Goal: Information Seeking & Learning: Learn about a topic

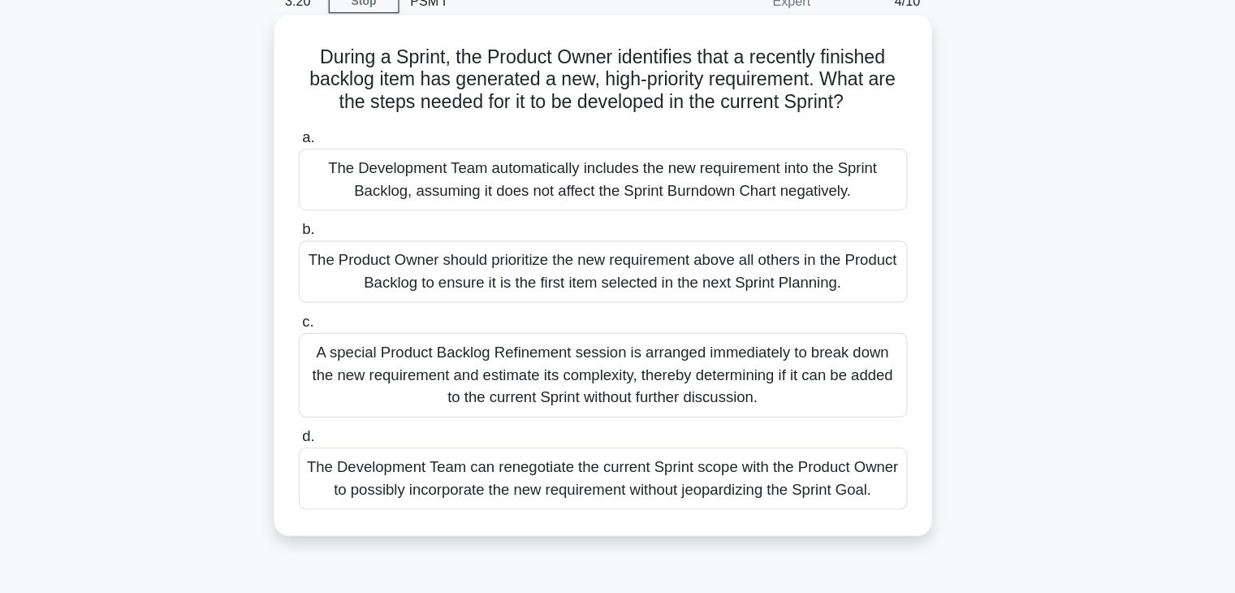
scroll to position [7, 0]
click at [710, 392] on div "A special Product Backlog Refinement session is arranged immediately to break d…" at bounding box center [618, 394] width 526 height 73
click at [355, 354] on input "c. A special Product Backlog Refinement session is arranged immediately to brea…" at bounding box center [355, 348] width 0 height 11
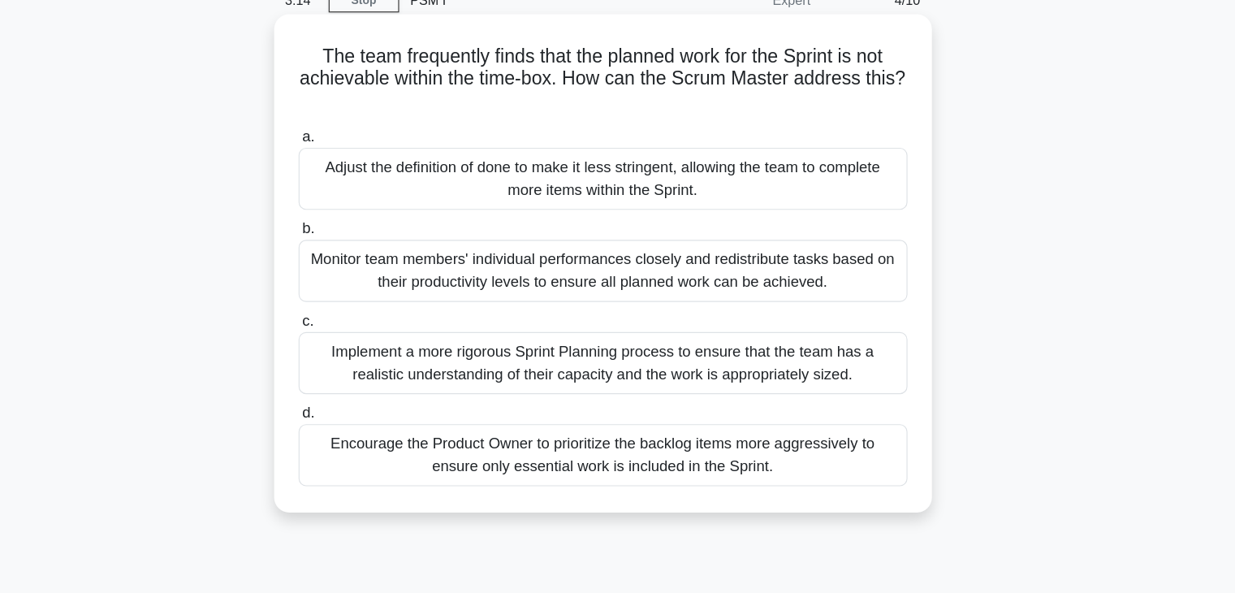
scroll to position [0, 0]
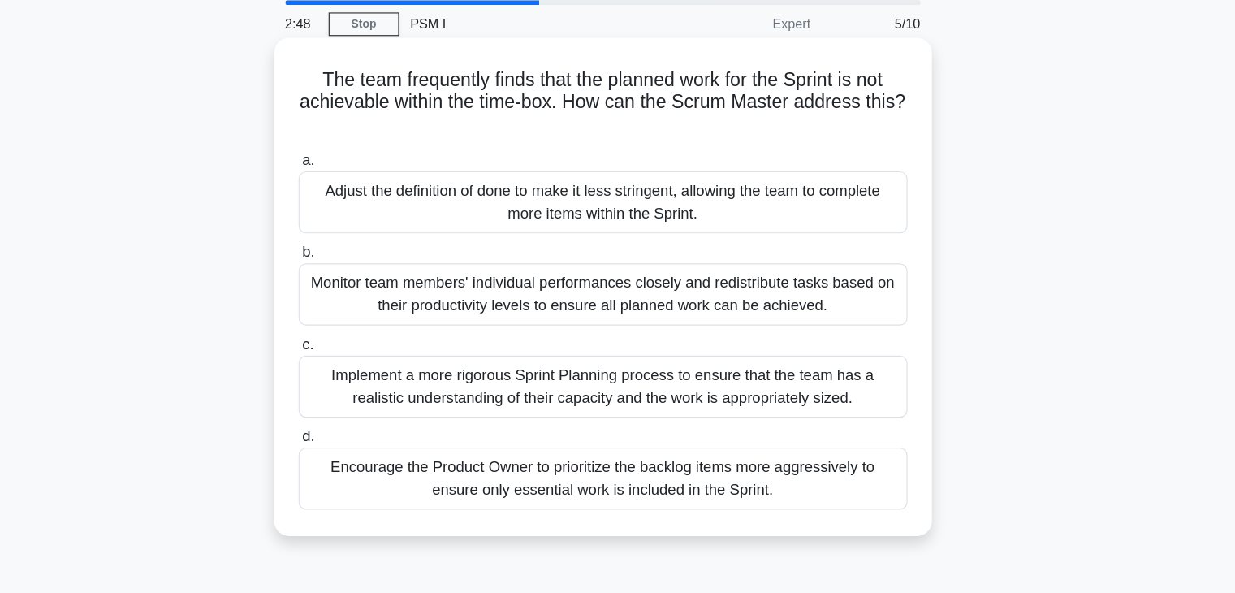
click at [706, 481] on div "Encourage the Product Owner to prioritize the backlog items more aggressively t…" at bounding box center [618, 472] width 526 height 54
click at [355, 441] on input "d. Encourage the Product Owner to prioritize the backlog items more aggressivel…" at bounding box center [355, 435] width 0 height 11
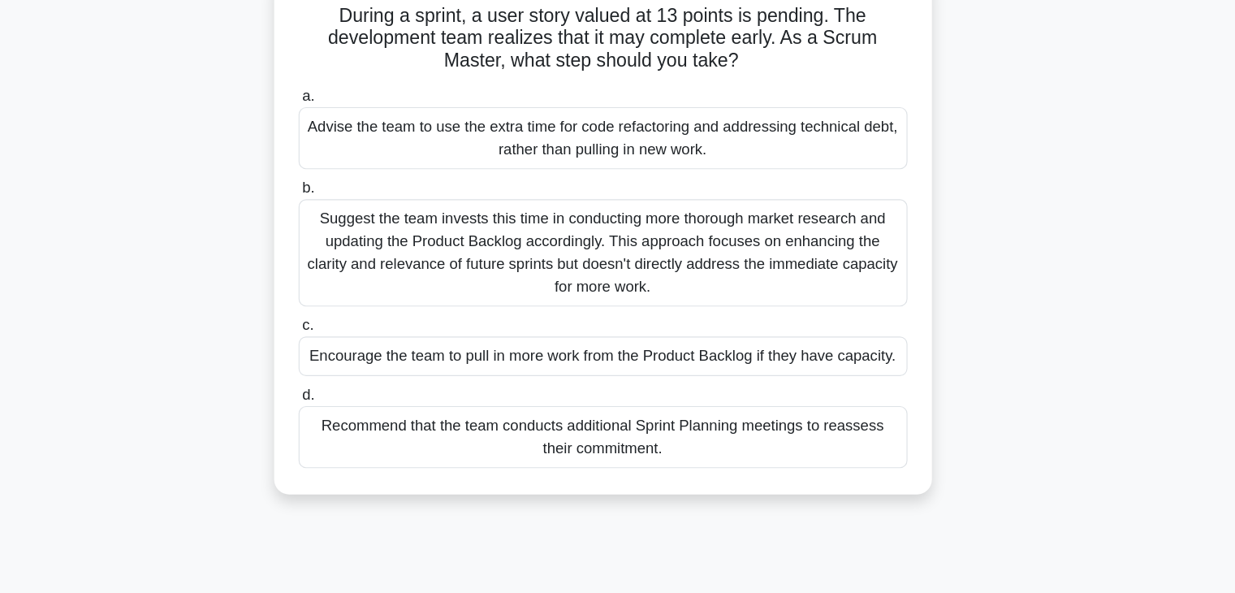
scroll to position [33, 0]
click at [725, 390] on div "Encourage the team to pull in more work from the Product Backlog if they have c…" at bounding box center [618, 388] width 526 height 34
click at [355, 367] on input "c. Encourage the team to pull in more work from the Product Backlog if they hav…" at bounding box center [355, 361] width 0 height 11
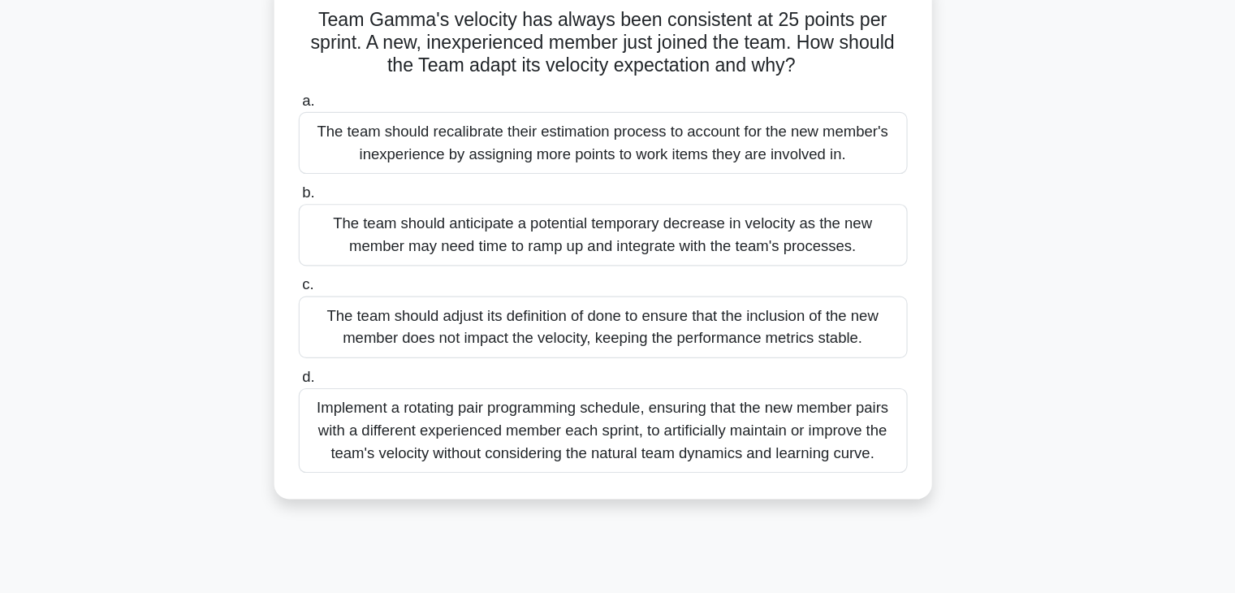
scroll to position [0, 0]
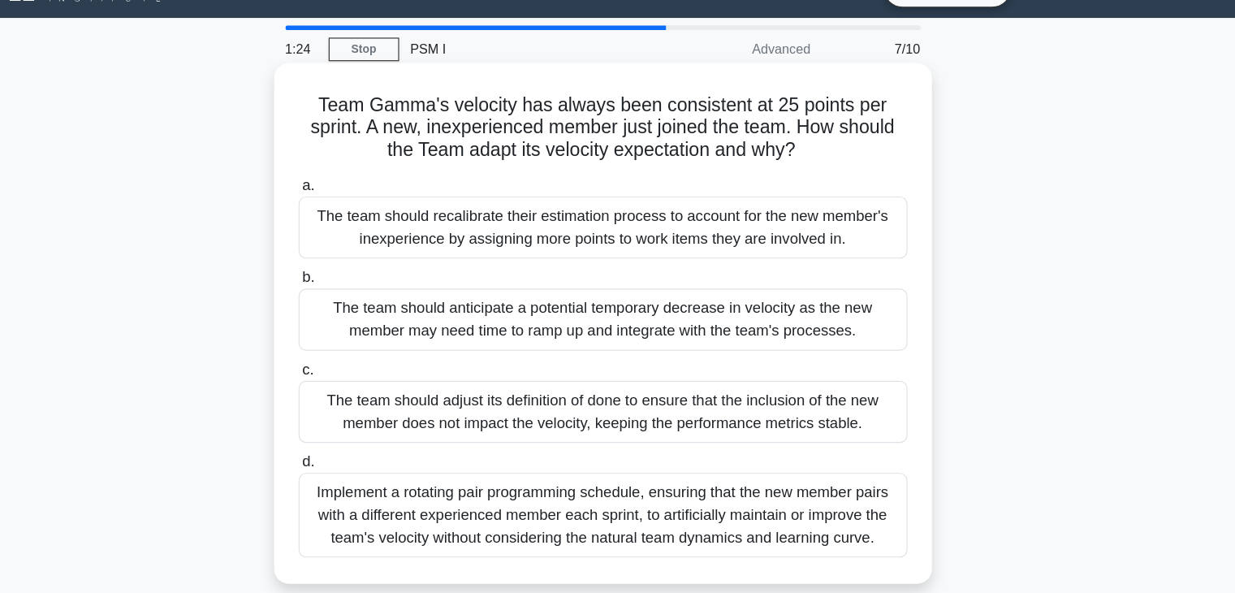
click at [566, 323] on div "The team should anticipate a potential temporary decrease in velocity as the ne…" at bounding box center [618, 313] width 526 height 54
click at [355, 282] on input "b. The team should anticipate a potential temporary decrease in velocity as the…" at bounding box center [355, 276] width 0 height 11
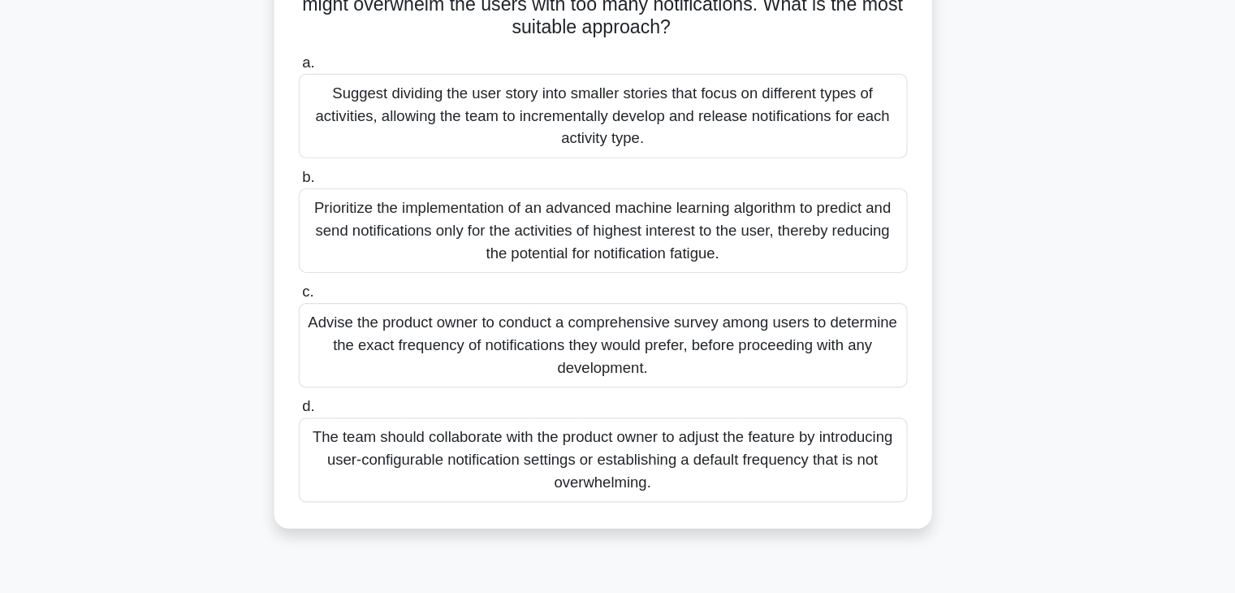
scroll to position [84, 0]
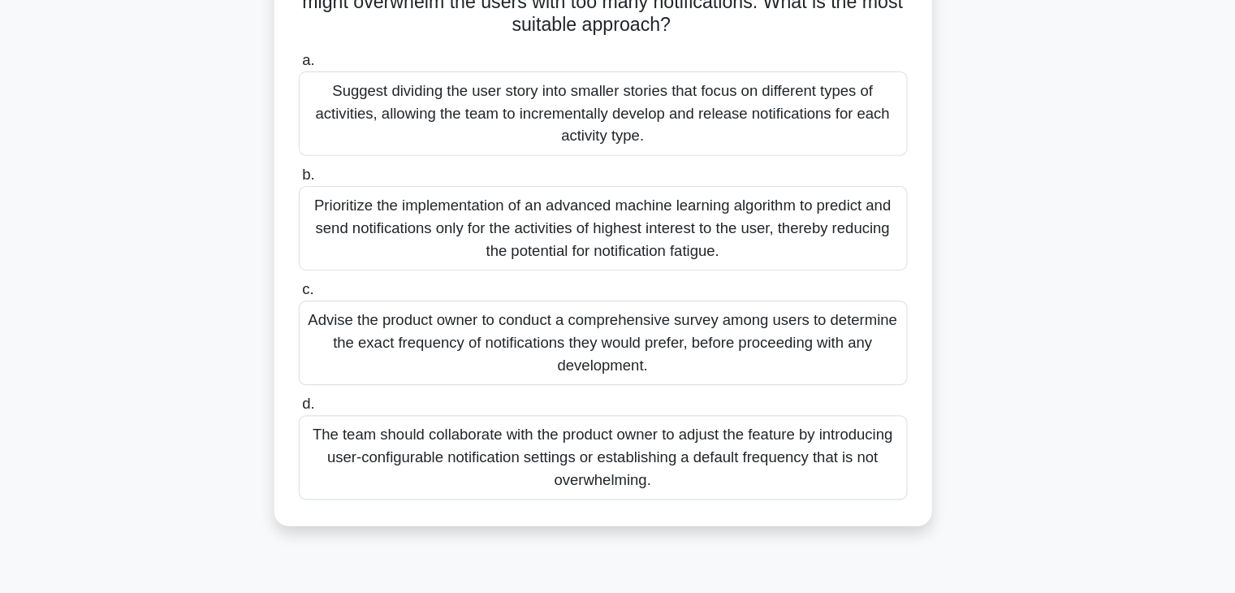
click at [619, 257] on div "Prioritize the implementation of an advanced machine learning algorithm to pred…" at bounding box center [618, 277] width 526 height 73
click at [355, 237] on input "b. Prioritize the implementation of an advanced machine learning algorithm to p…" at bounding box center [355, 232] width 0 height 11
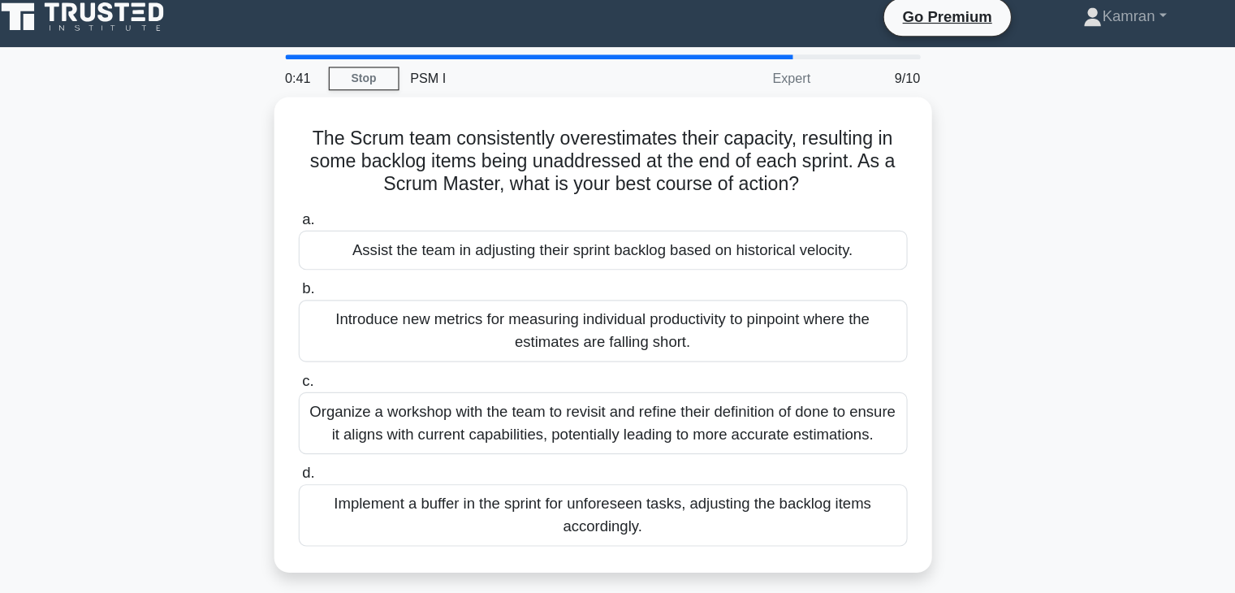
scroll to position [0, 0]
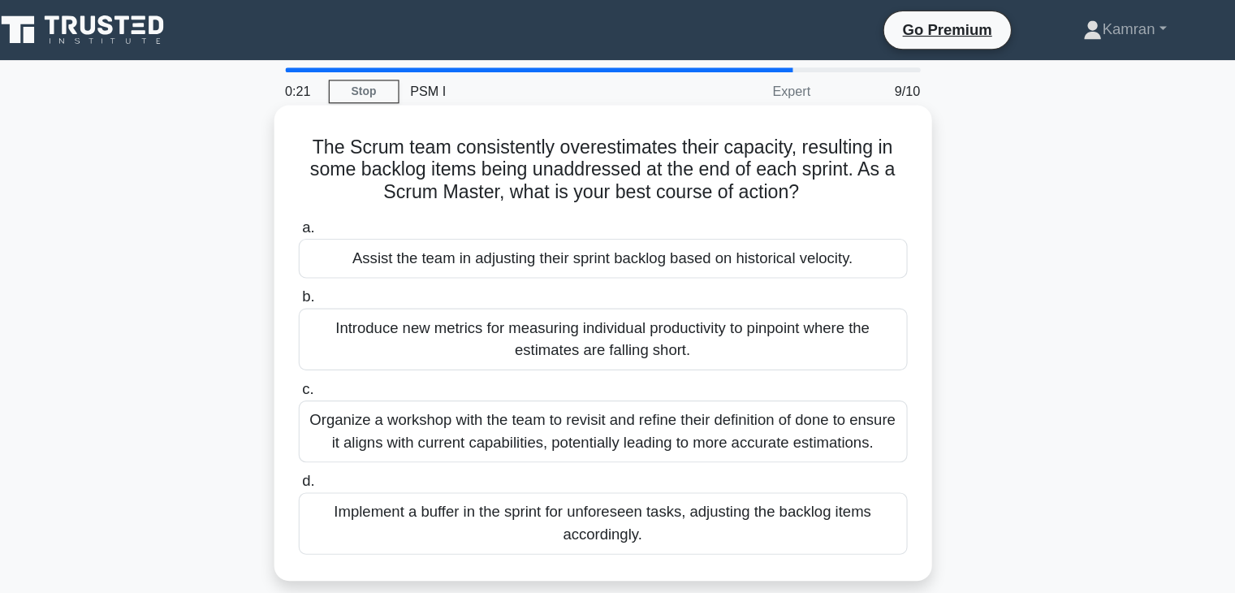
click at [790, 231] on div "Assist the team in adjusting their sprint backlog based on historical velocity." at bounding box center [618, 223] width 526 height 34
click at [355, 202] on input "a. Assist the team in adjusting their sprint backlog based on historical veloci…" at bounding box center [355, 197] width 0 height 11
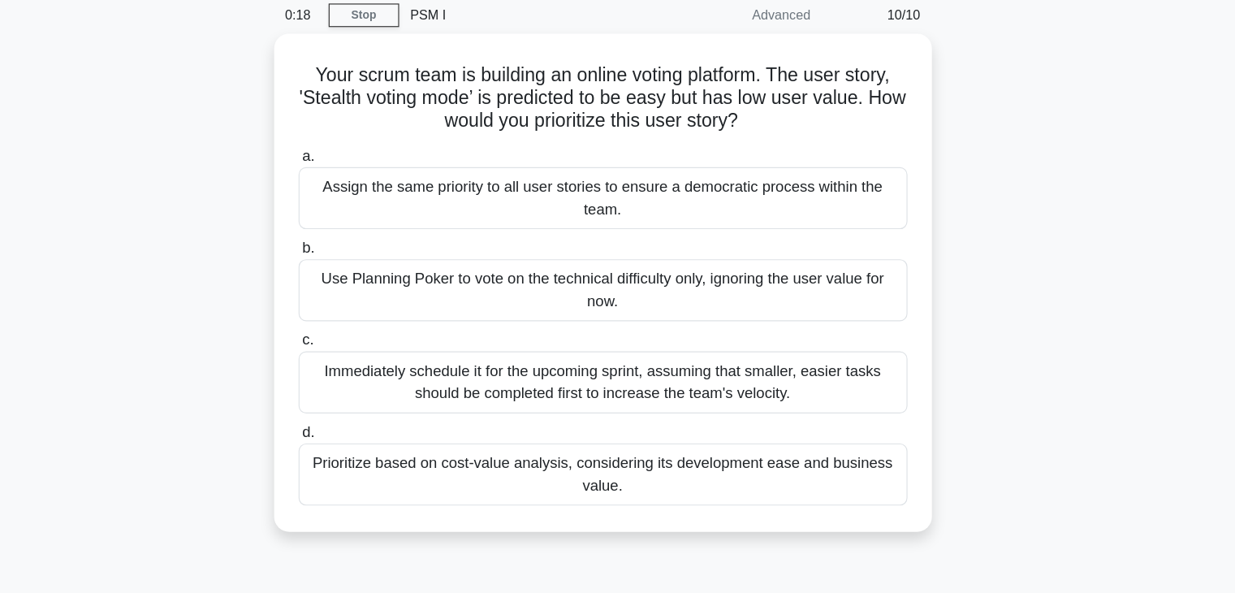
scroll to position [34, 0]
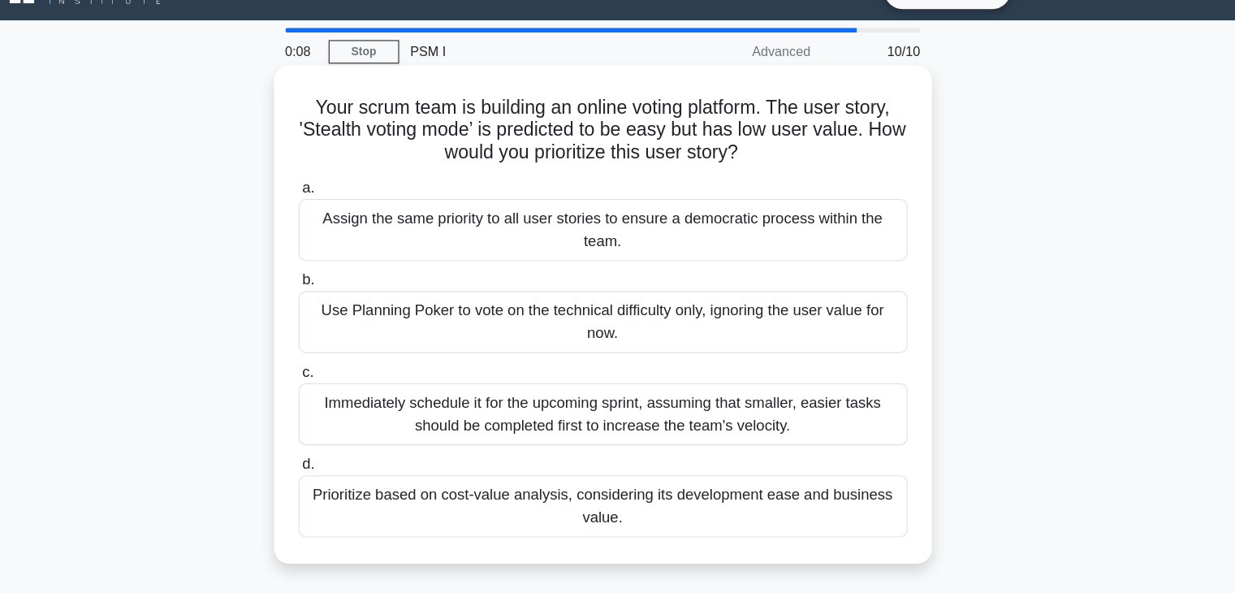
click at [630, 451] on div "Prioritize based on cost-value analysis, considering its development ease and b…" at bounding box center [618, 438] width 526 height 54
click at [355, 407] on input "d. Prioritize based on cost-value analysis, considering its development ease an…" at bounding box center [355, 401] width 0 height 11
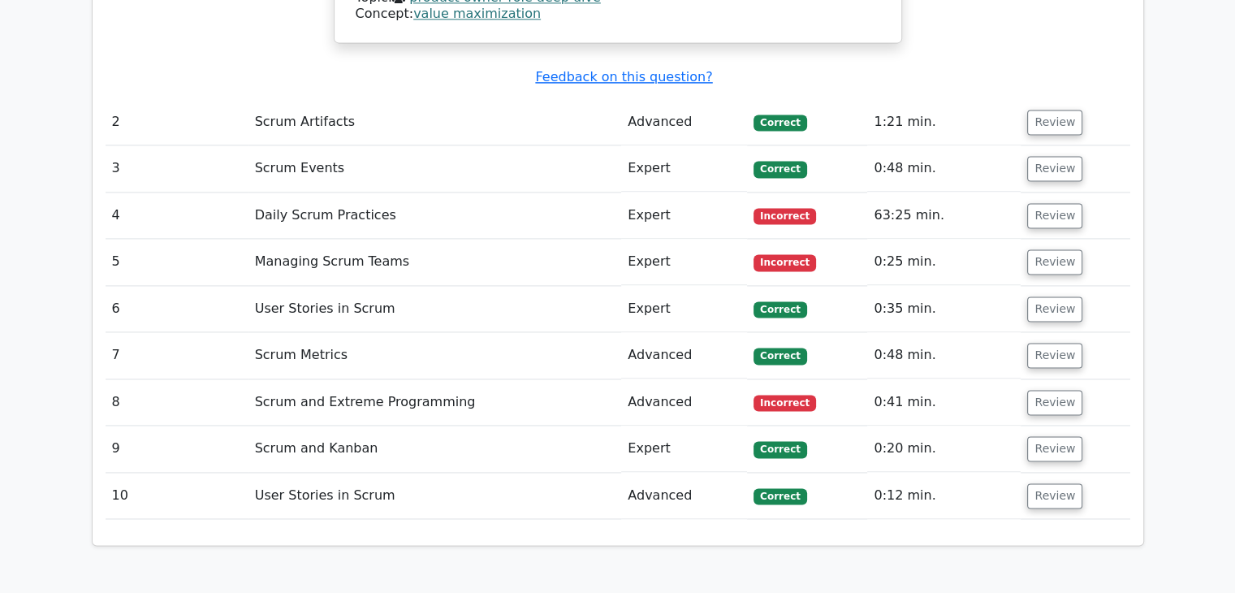
scroll to position [2298, 0]
click at [1044, 484] on button "Review" at bounding box center [1054, 496] width 55 height 25
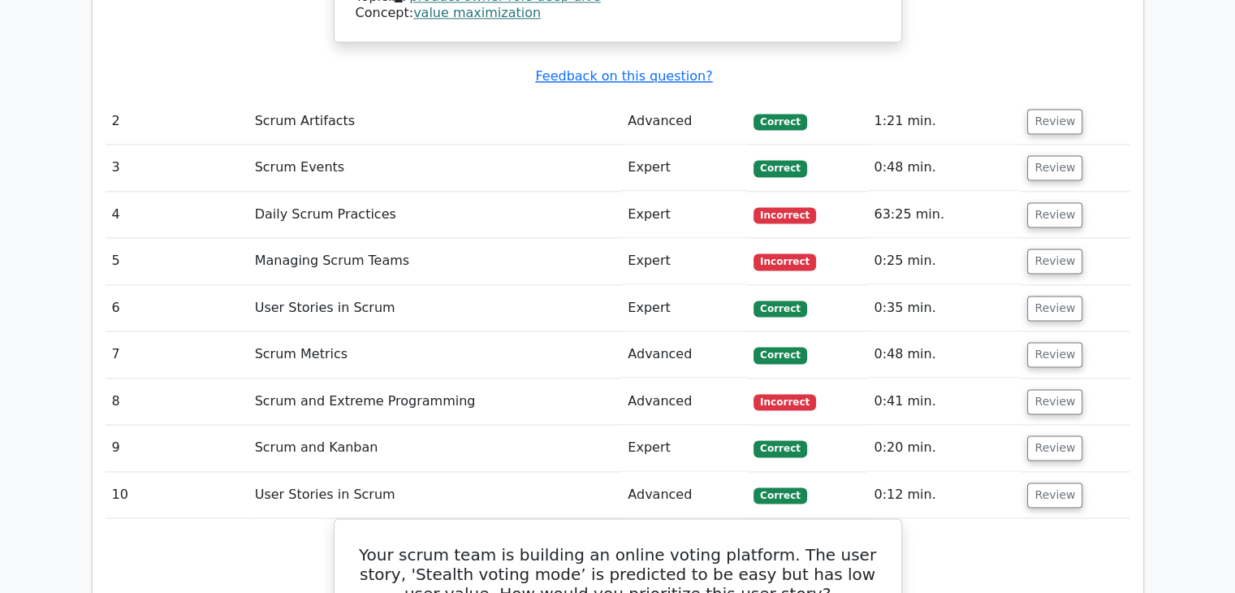
scroll to position [2299, 0]
click at [1045, 436] on button "Review" at bounding box center [1054, 448] width 55 height 25
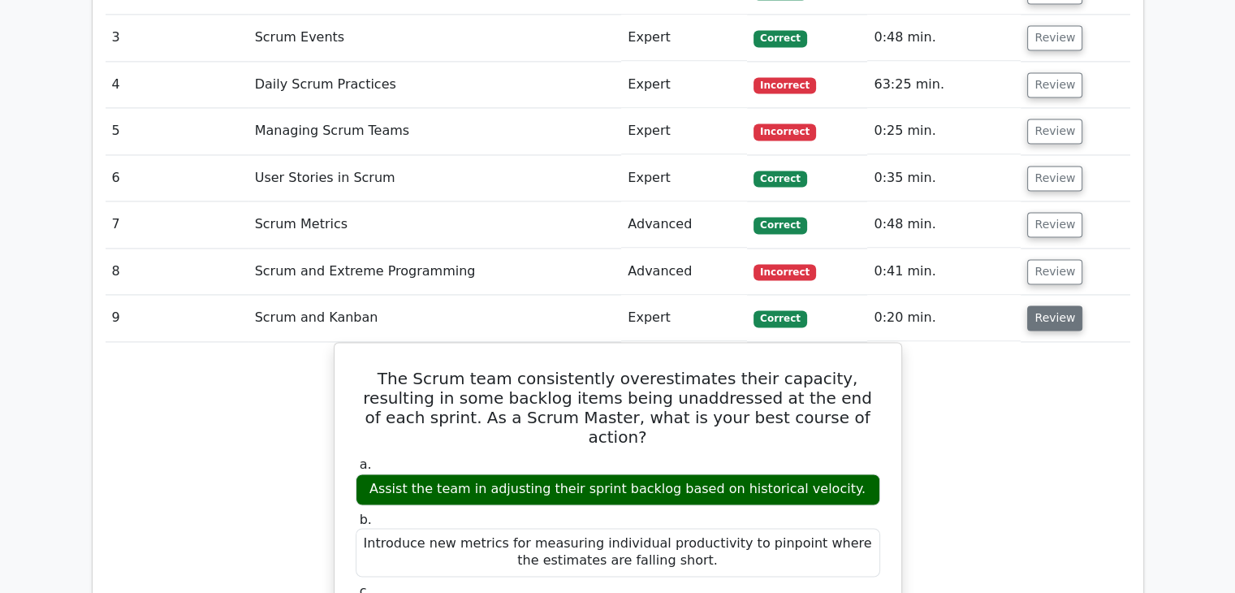
scroll to position [2416, 0]
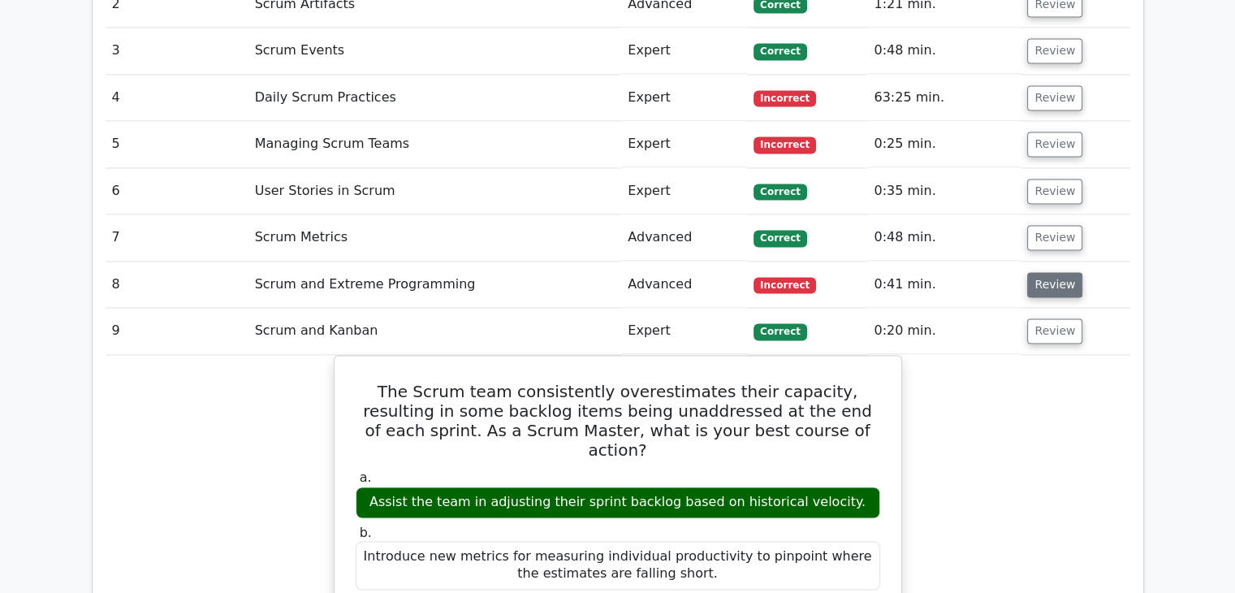
click at [1054, 272] on button "Review" at bounding box center [1054, 284] width 55 height 25
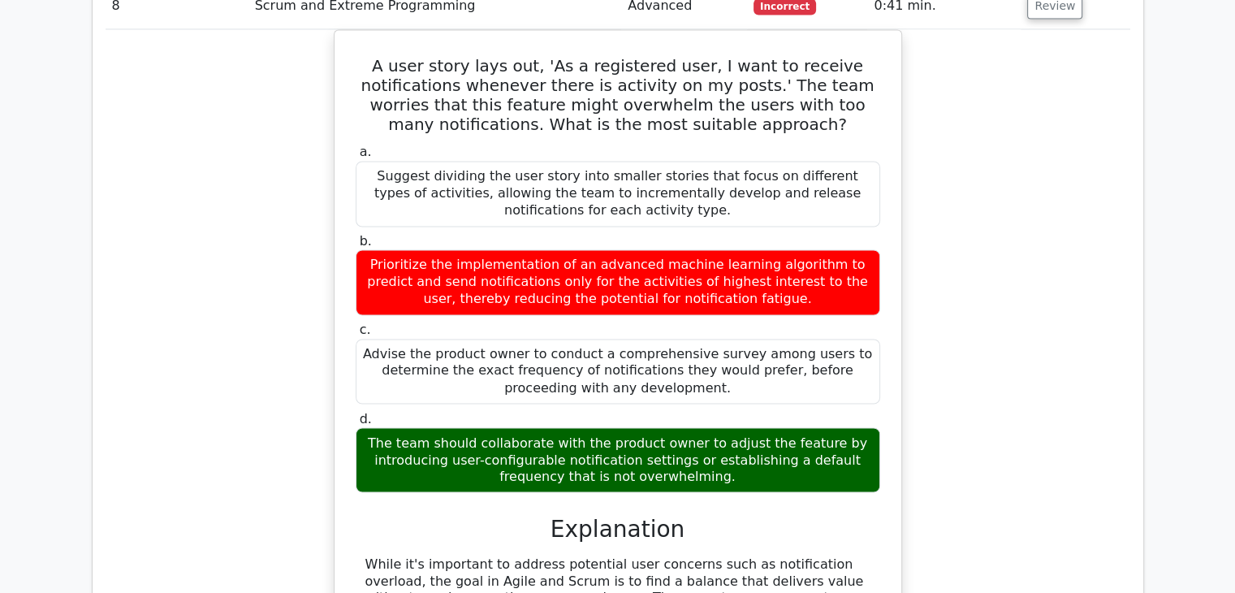
scroll to position [2665, 0]
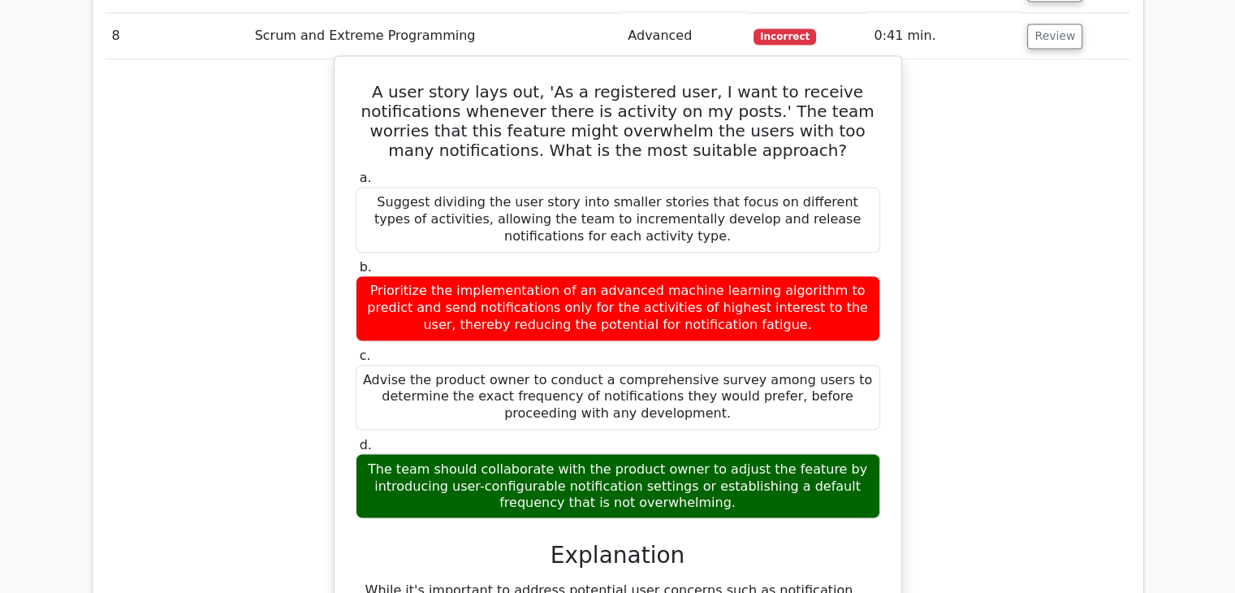
drag, startPoint x: 745, startPoint y: 468, endPoint x: 347, endPoint y: 13, distance: 604.2
click at [347, 63] on div "A user story lays out, 'As a registered user, I want to receive notifications w…" at bounding box center [618, 419] width 554 height 713
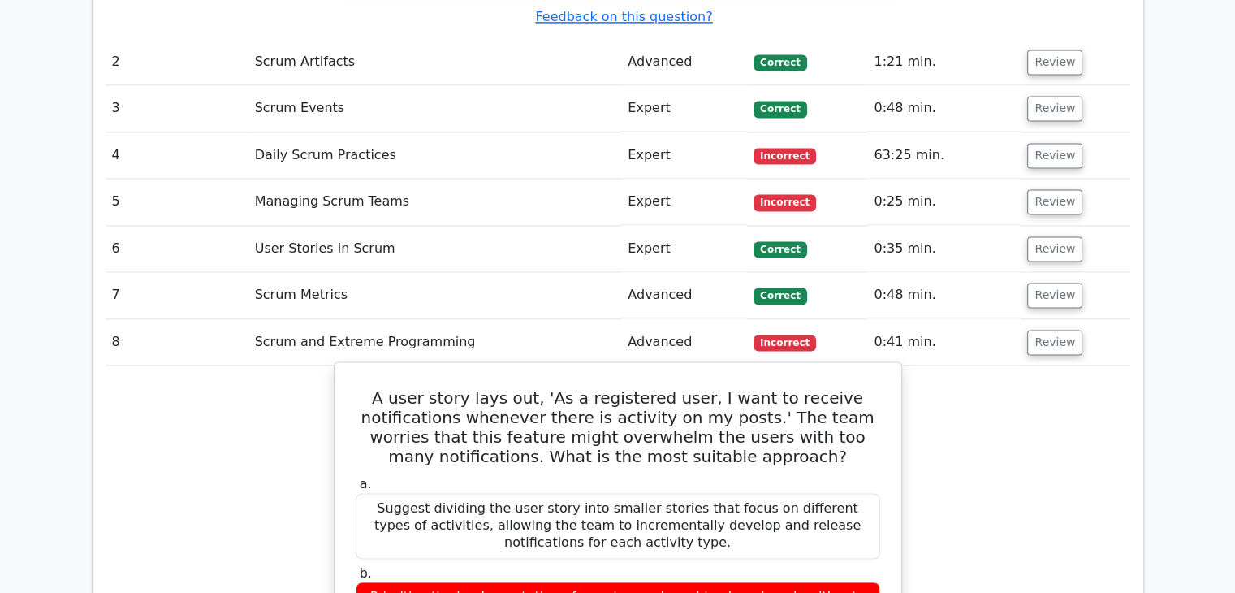
scroll to position [2355, 0]
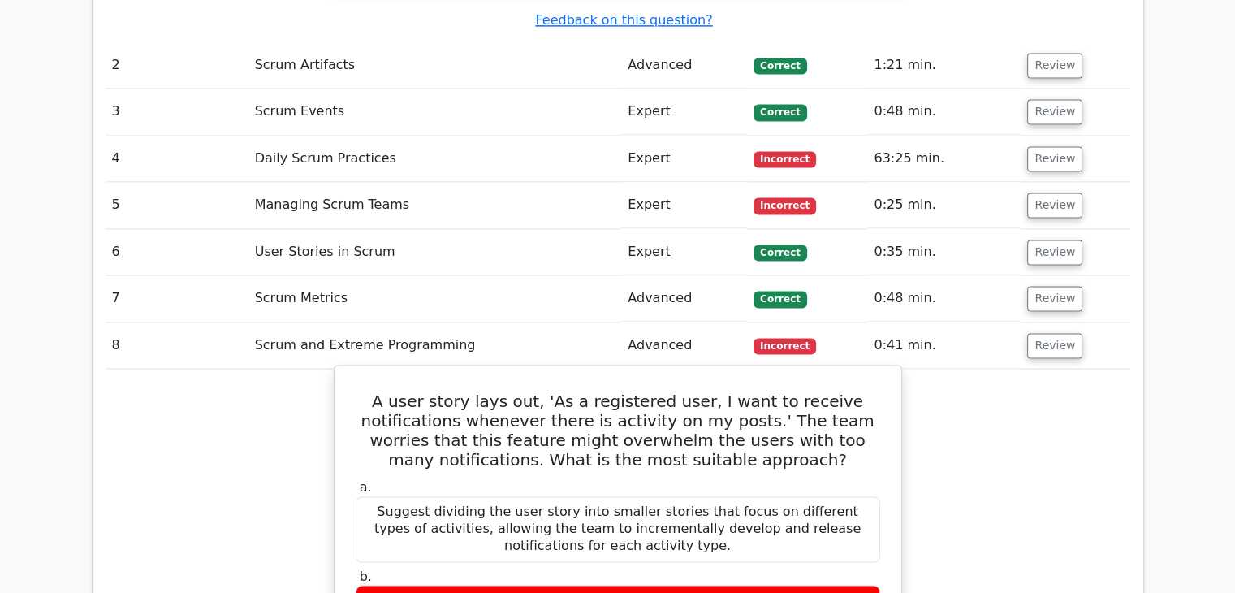
copy div "A user story lays out, 'As a registered user, I want to receive notifications w…"
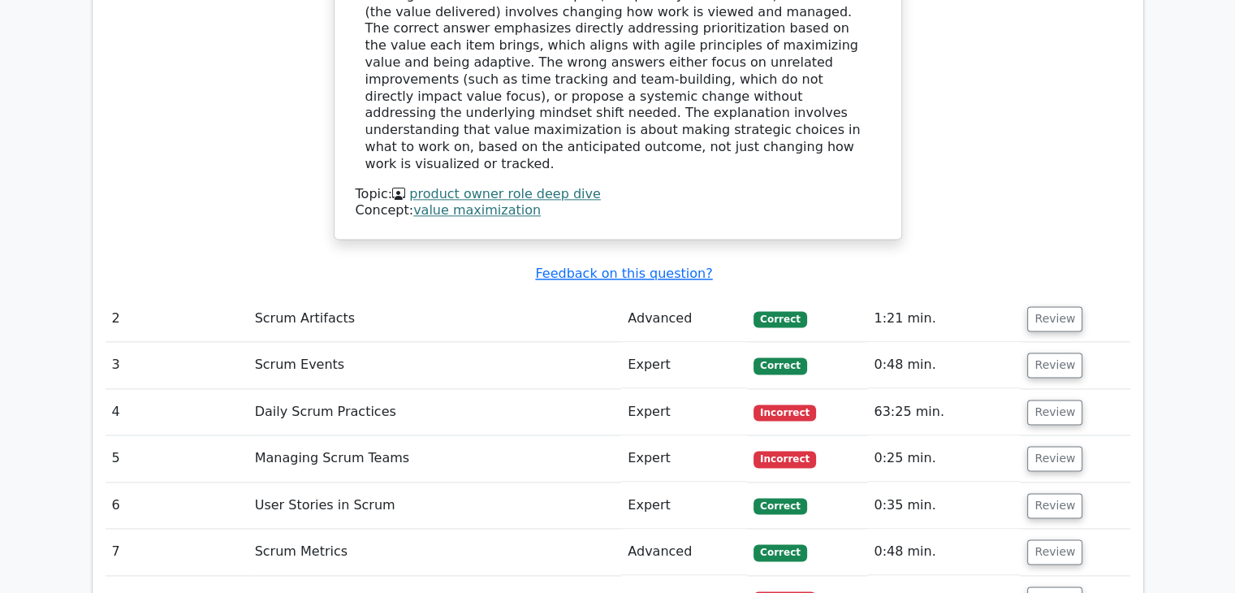
scroll to position [2093, 0]
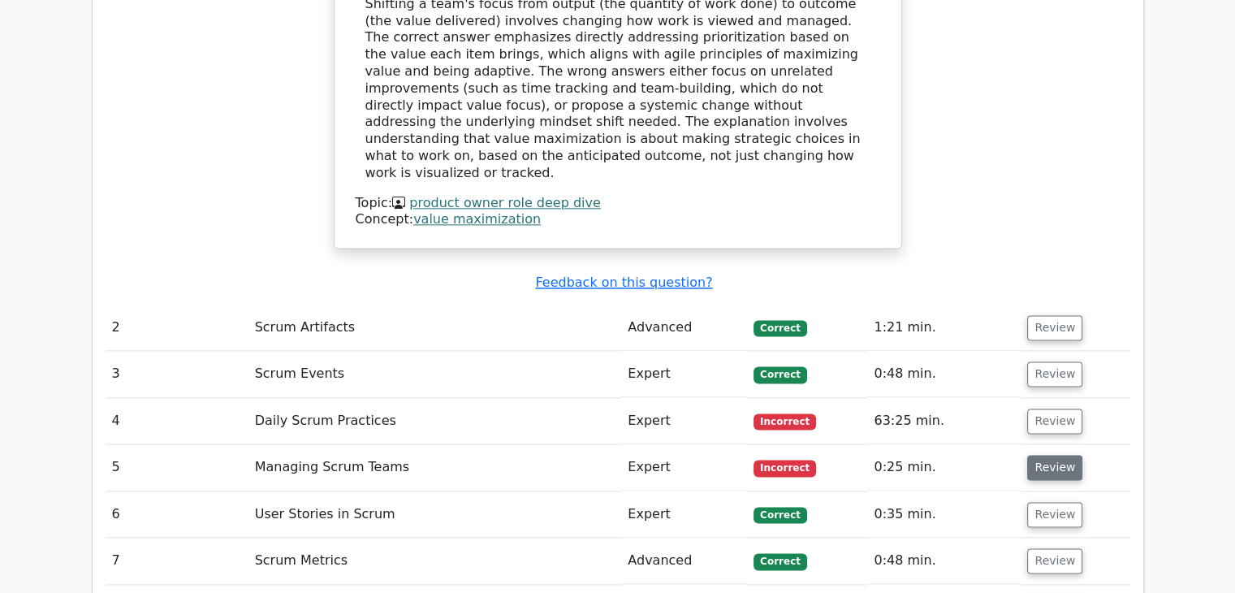
click at [1050, 455] on button "Review" at bounding box center [1054, 467] width 55 height 25
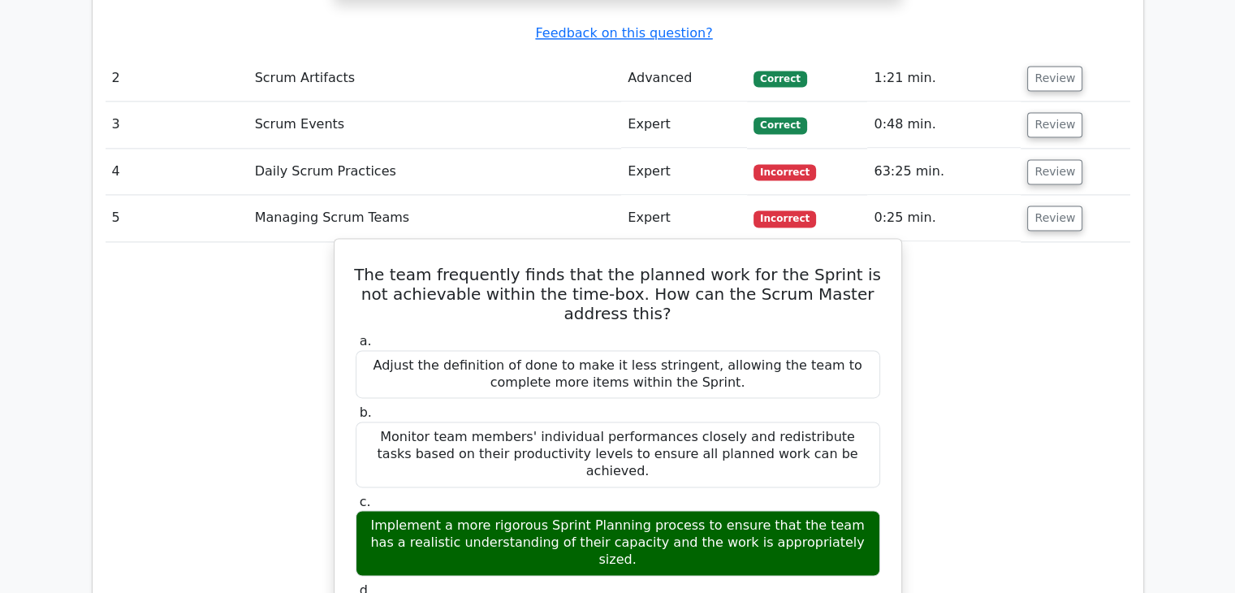
scroll to position [2342, 0]
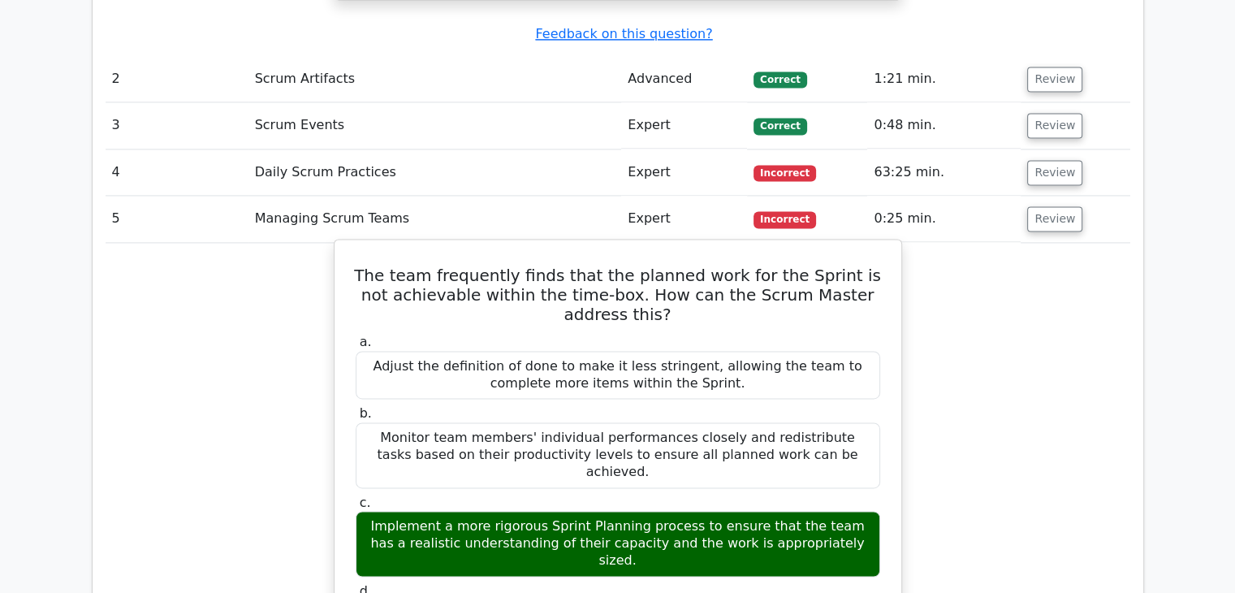
drag, startPoint x: 819, startPoint y: 518, endPoint x: 347, endPoint y: 196, distance: 572.0
click at [347, 246] on div "The team frequently finds that the planned work for the Sprint is not achievabl…" at bounding box center [618, 584] width 554 height 677
copy div "The team frequently finds that the planned work for the Sprint is not achievabl…"
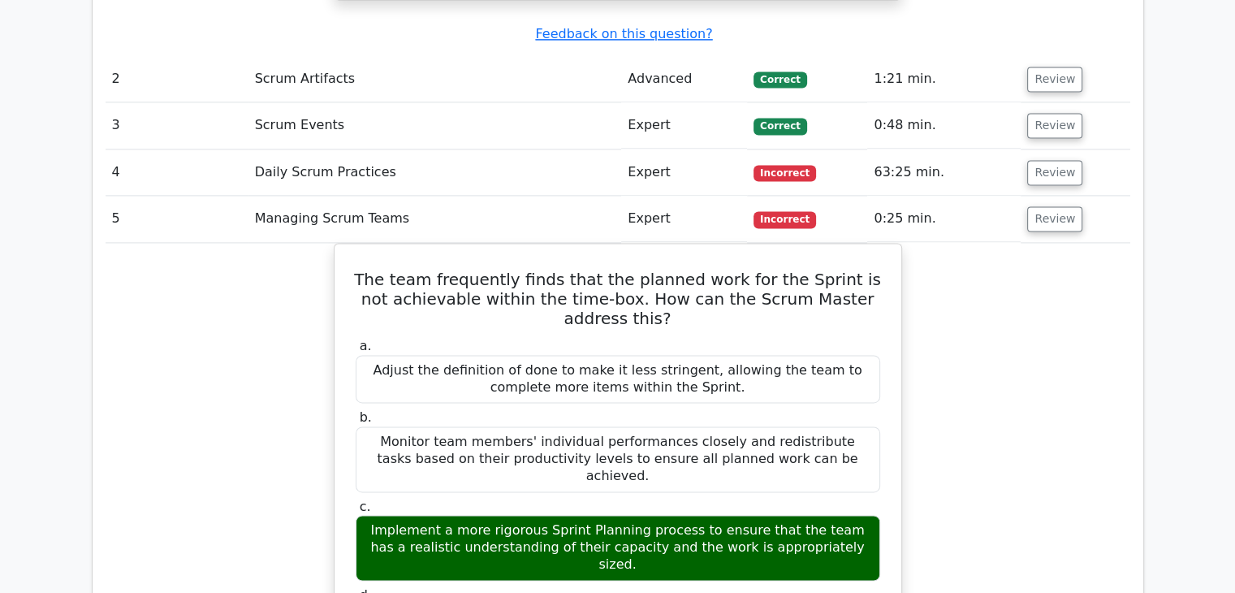
click at [213, 392] on div "The team frequently finds that the planned work for the Sprint is not achievabl…" at bounding box center [618, 598] width 1025 height 711
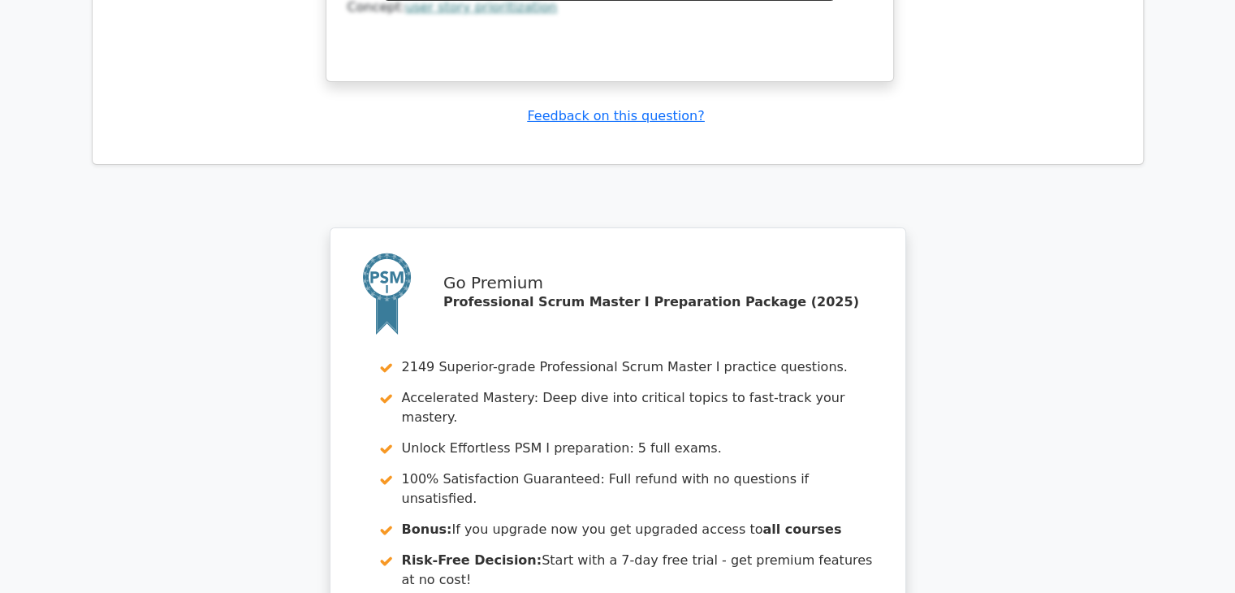
scroll to position [5904, 0]
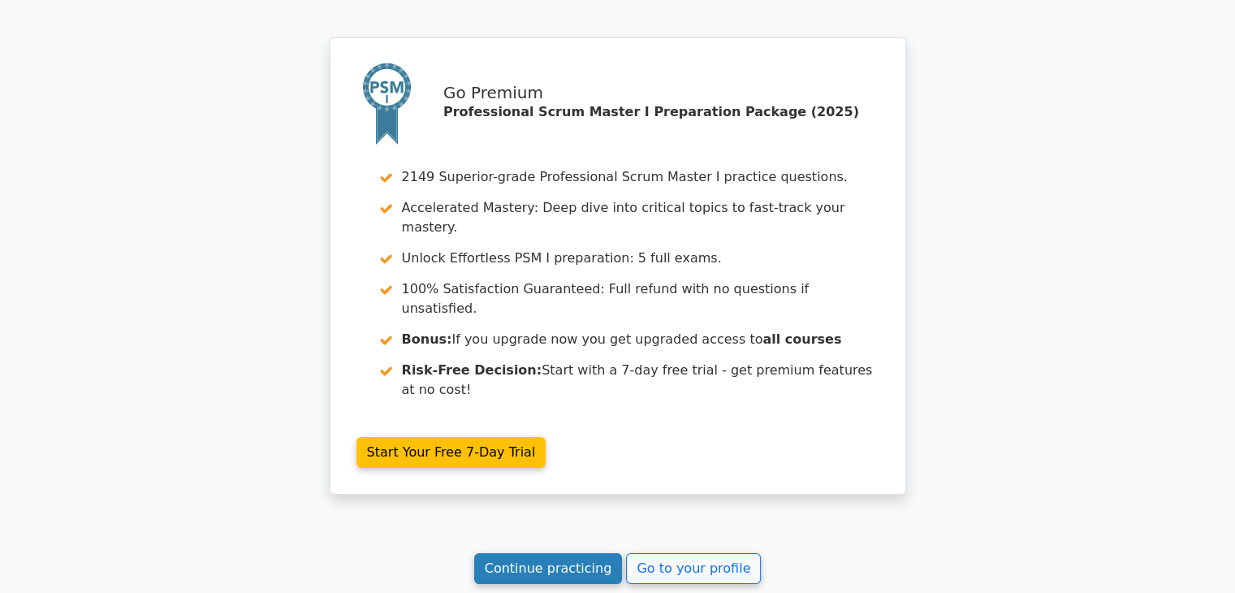
click at [531, 553] on link "Continue practicing" at bounding box center [548, 568] width 149 height 31
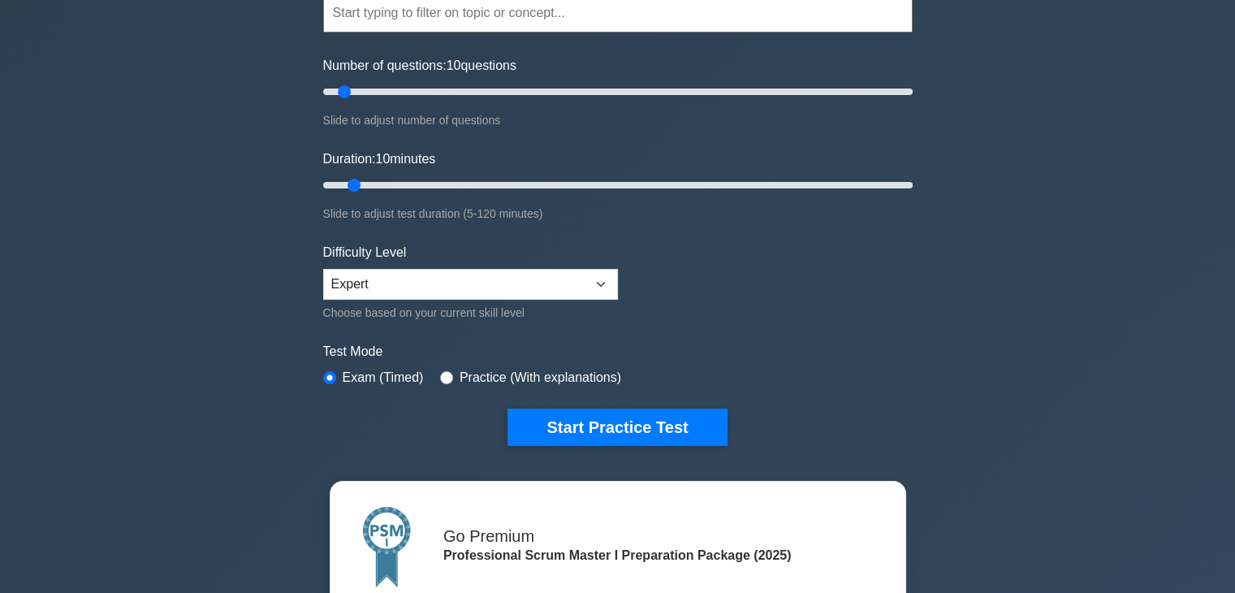
scroll to position [178, 0]
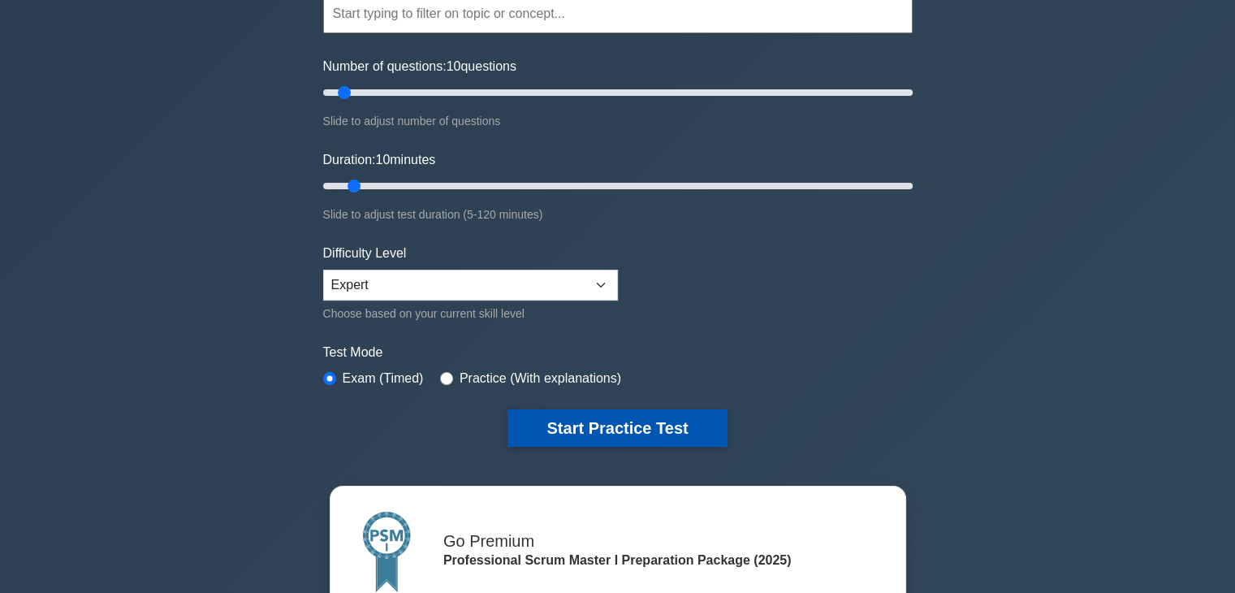
click at [626, 432] on button "Start Practice Test" at bounding box center [616, 427] width 219 height 37
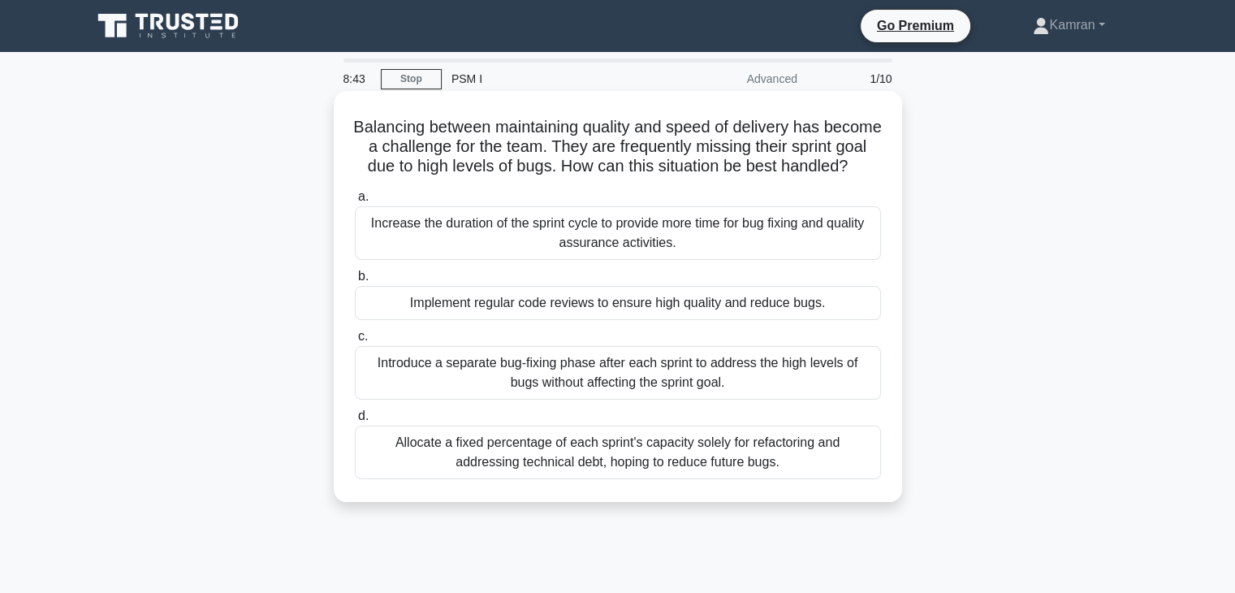
click at [628, 320] on div "Implement regular code reviews to ensure high quality and reduce bugs." at bounding box center [618, 303] width 526 height 34
click at [355, 282] on input "b. Implement regular code reviews to ensure high quality and reduce bugs." at bounding box center [355, 276] width 0 height 11
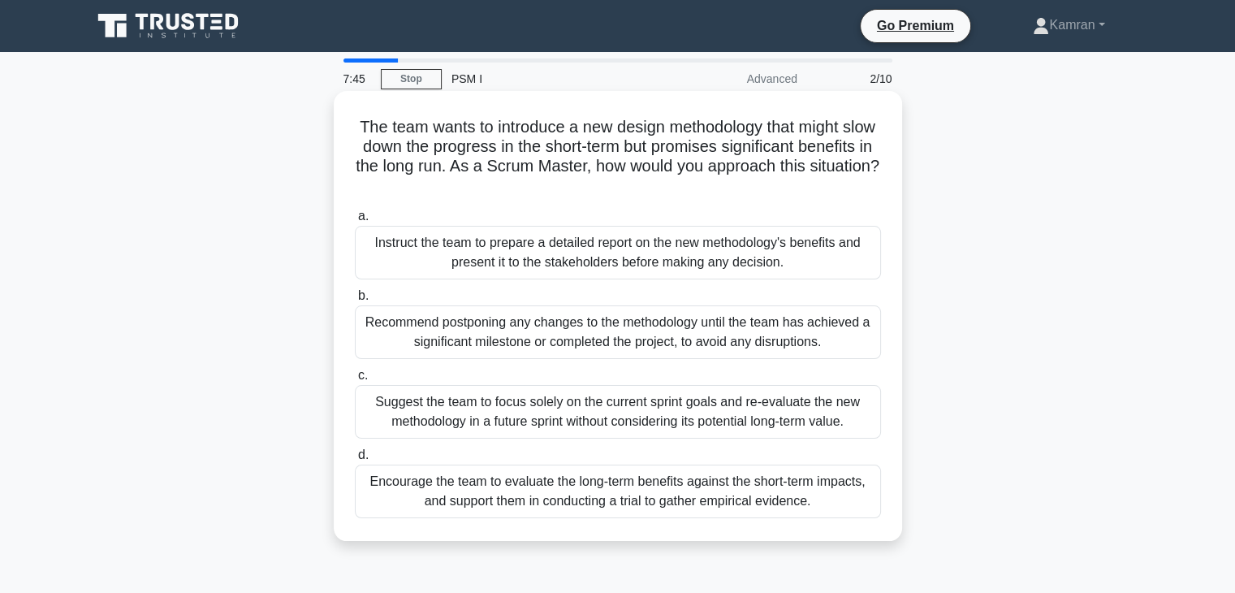
click at [650, 504] on div "Encourage the team to evaluate the long-term benefits against the short-term im…" at bounding box center [618, 491] width 526 height 54
click at [355, 460] on input "d. Encourage the team to evaluate the long-term benefits against the short-term…" at bounding box center [355, 455] width 0 height 11
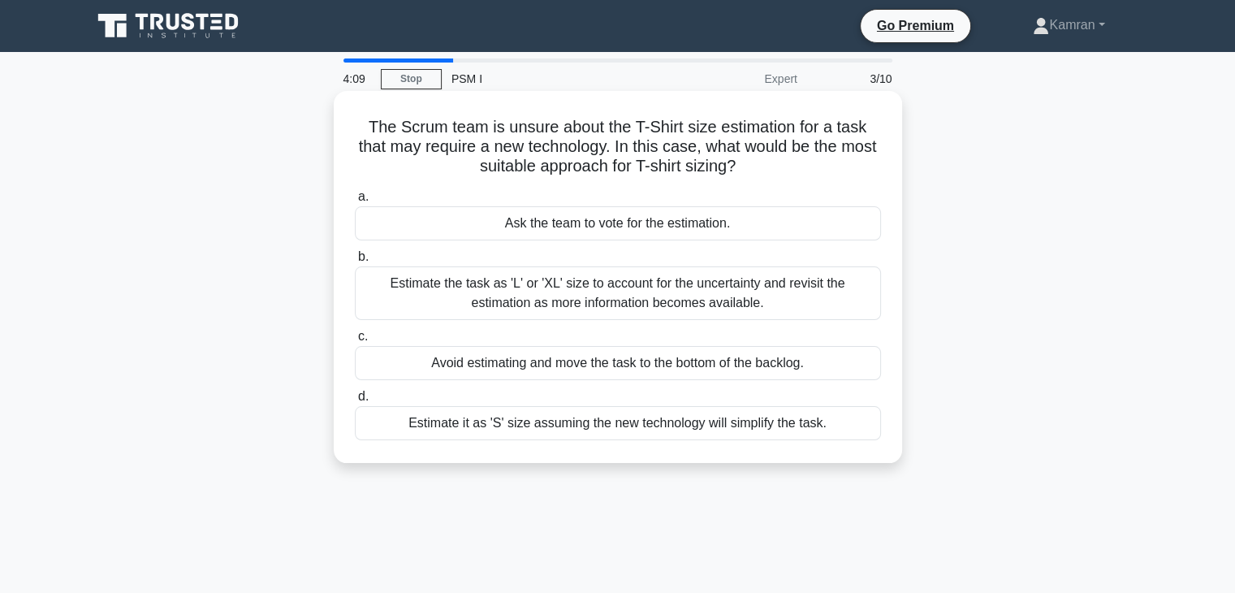
click at [613, 296] on div "Estimate the task as 'L' or 'XL' size to account for the uncertainty and revisi…" at bounding box center [618, 293] width 526 height 54
click at [355, 262] on input "b. Estimate the task as 'L' or 'XL' size to account for the uncertainty and rev…" at bounding box center [355, 257] width 0 height 11
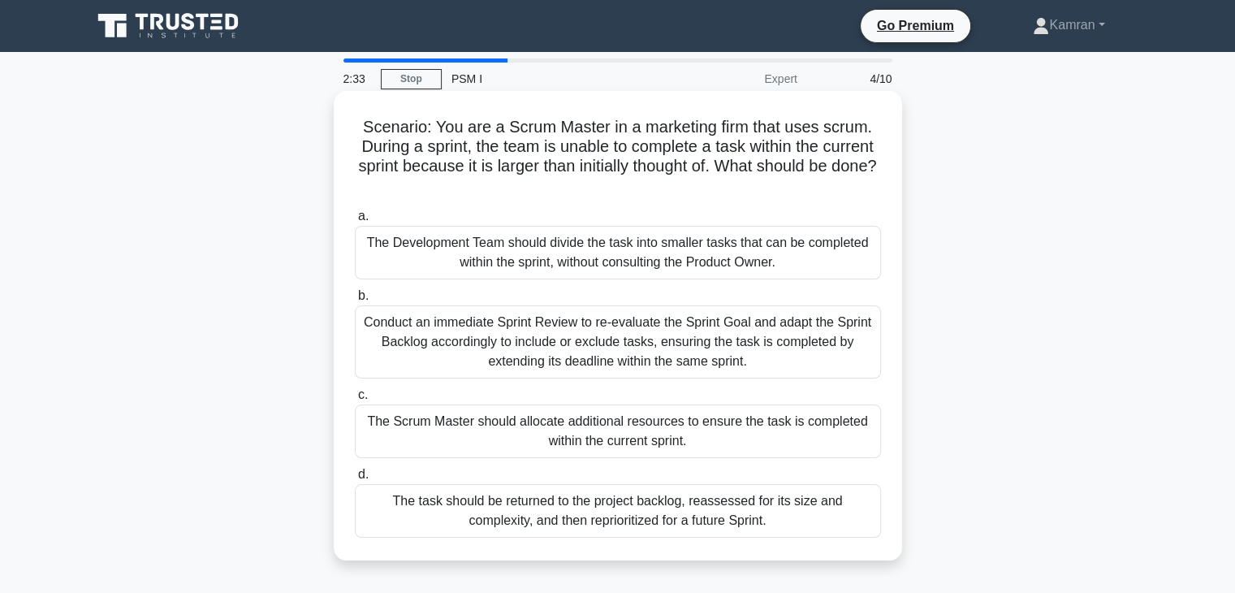
click at [634, 516] on div "The task should be returned to the project backlog, reassessed for its size and…" at bounding box center [618, 511] width 526 height 54
click at [355, 480] on input "d. The task should be returned to the project backlog, reassessed for its size …" at bounding box center [355, 474] width 0 height 11
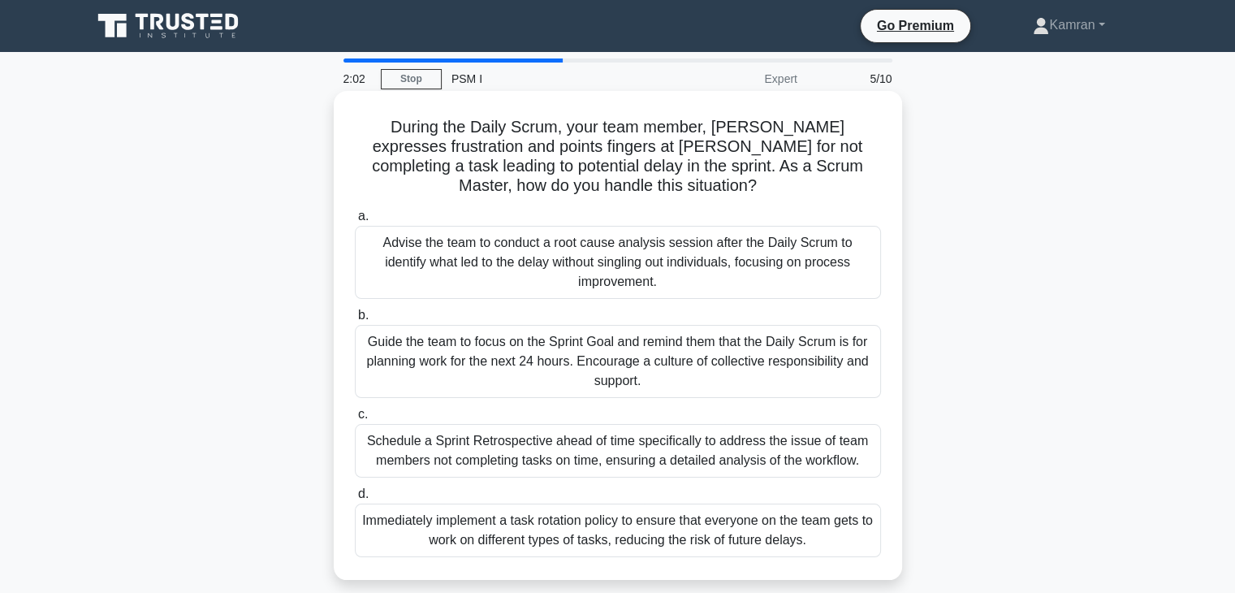
click at [583, 349] on div "Guide the team to focus on the Sprint Goal and remind them that the Daily Scrum…" at bounding box center [618, 361] width 526 height 73
click at [355, 321] on input "b. Guide the team to focus on the Sprint Goal and remind them that the Daily Sc…" at bounding box center [355, 315] width 0 height 11
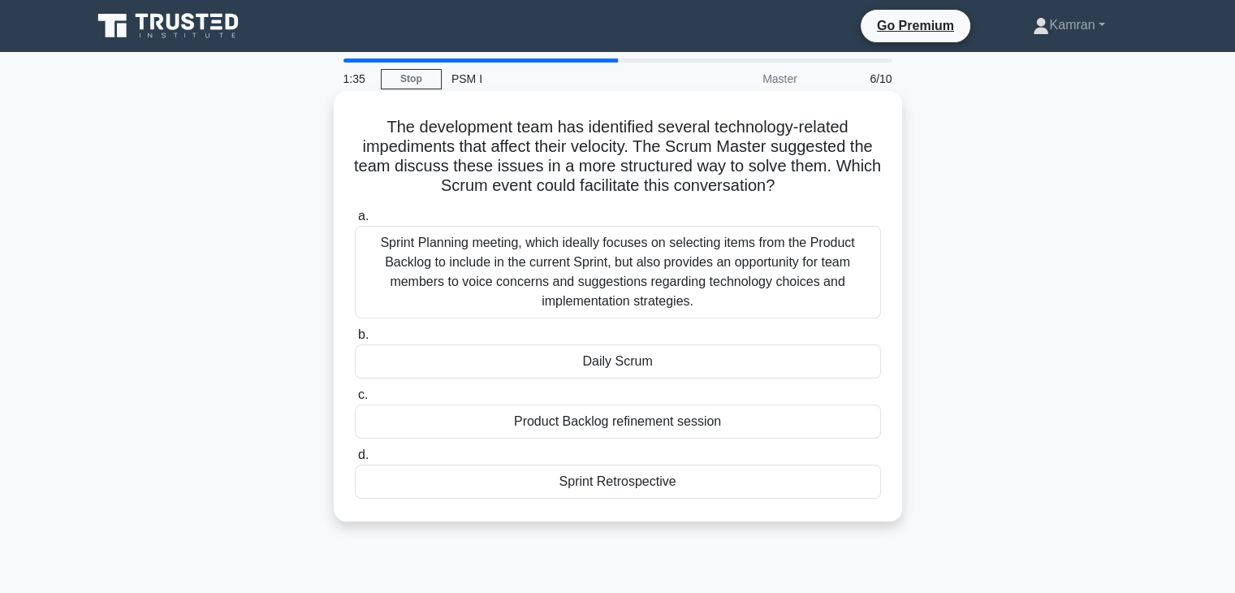
click at [620, 277] on div "Sprint Planning meeting, which ideally focuses on selecting items from the Prod…" at bounding box center [618, 272] width 526 height 93
click at [355, 222] on input "a. Sprint Planning meeting, which ideally focuses on selecting items from the P…" at bounding box center [355, 216] width 0 height 11
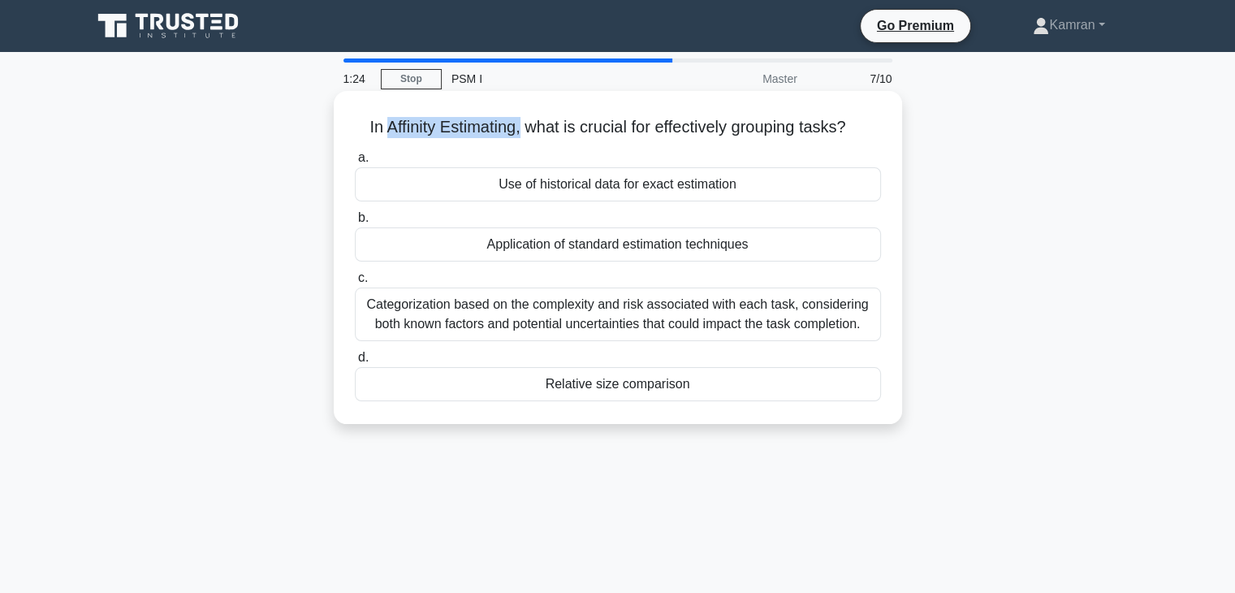
drag, startPoint x: 517, startPoint y: 124, endPoint x: 374, endPoint y: 124, distance: 142.9
click at [374, 124] on h5 "In Affinity Estimating, what is crucial for effectively grouping tasks? .spinne…" at bounding box center [617, 127] width 529 height 21
copy h5 "Affinity Estimating,"
click at [571, 319] on div "Categorization based on the complexity and risk associated with each task, cons…" at bounding box center [618, 314] width 526 height 54
click at [355, 283] on input "c. Categorization based on the complexity and risk associated with each task, c…" at bounding box center [355, 278] width 0 height 11
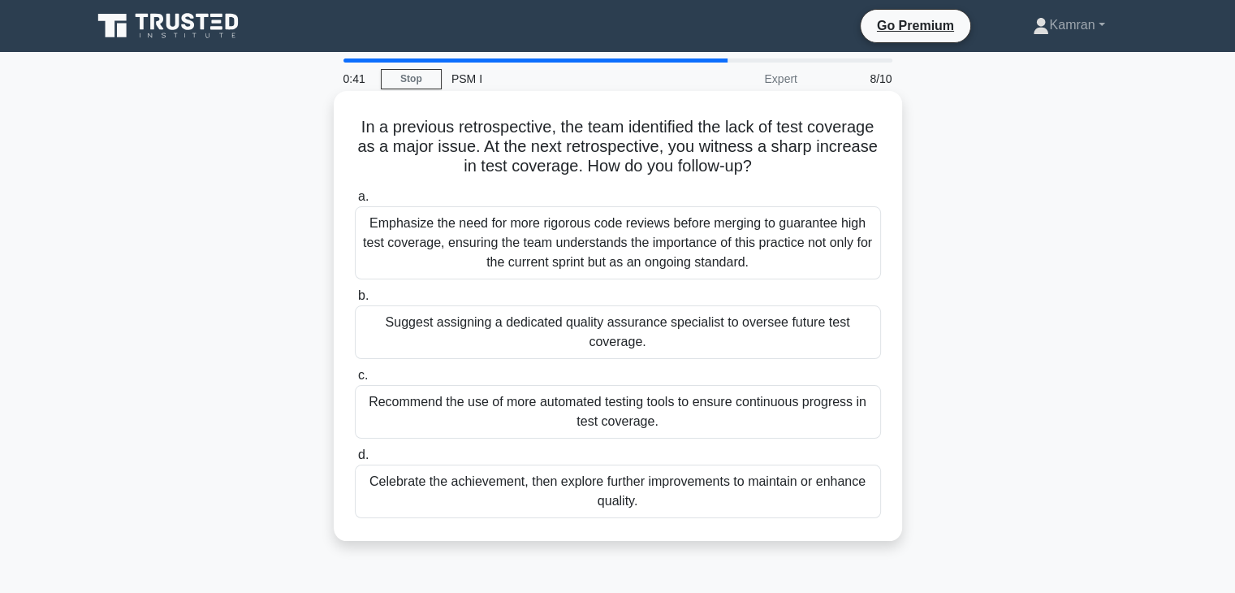
click at [585, 501] on div "Celebrate the achievement, then explore further improvements to maintain or enh…" at bounding box center [618, 491] width 526 height 54
click at [355, 460] on input "d. Celebrate the achievement, then explore further improvements to maintain or …" at bounding box center [355, 455] width 0 height 11
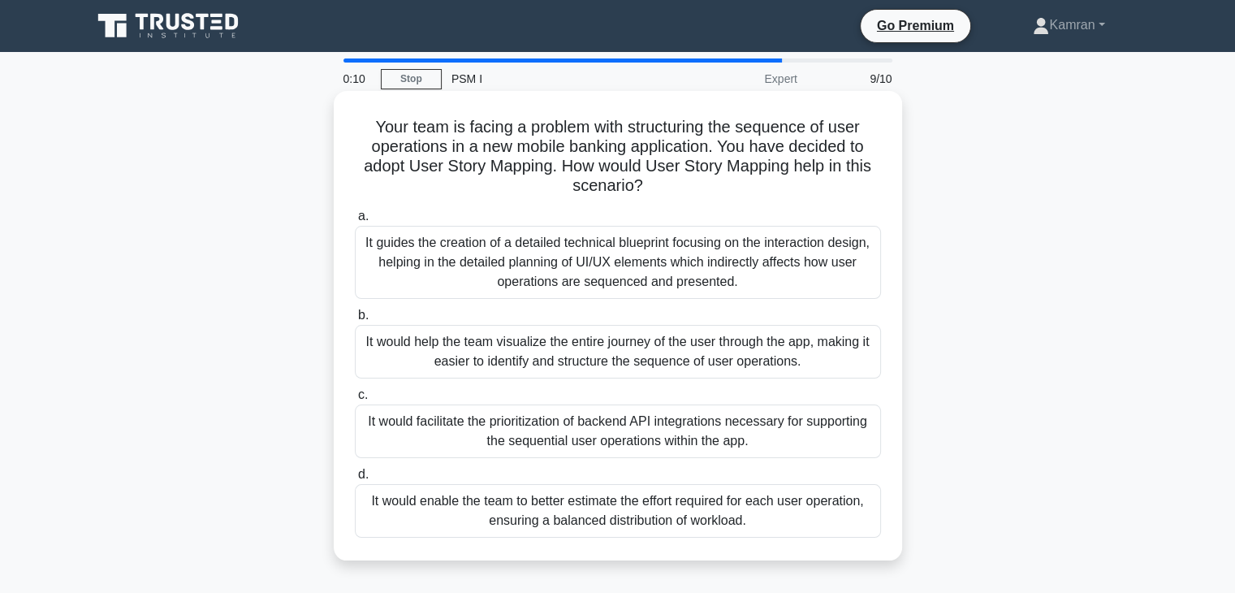
click at [567, 514] on div "It would enable the team to better estimate the effort required for each user o…" at bounding box center [618, 511] width 526 height 54
click at [355, 480] on input "d. It would enable the team to better estimate the effort required for each use…" at bounding box center [355, 474] width 0 height 11
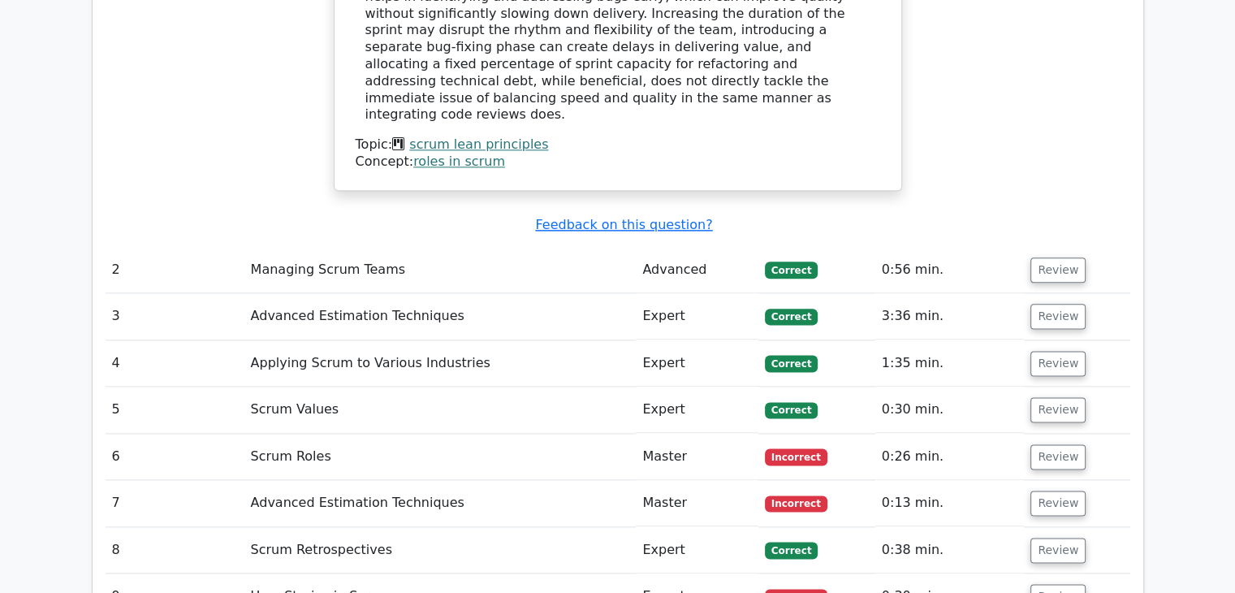
scroll to position [2020, 0]
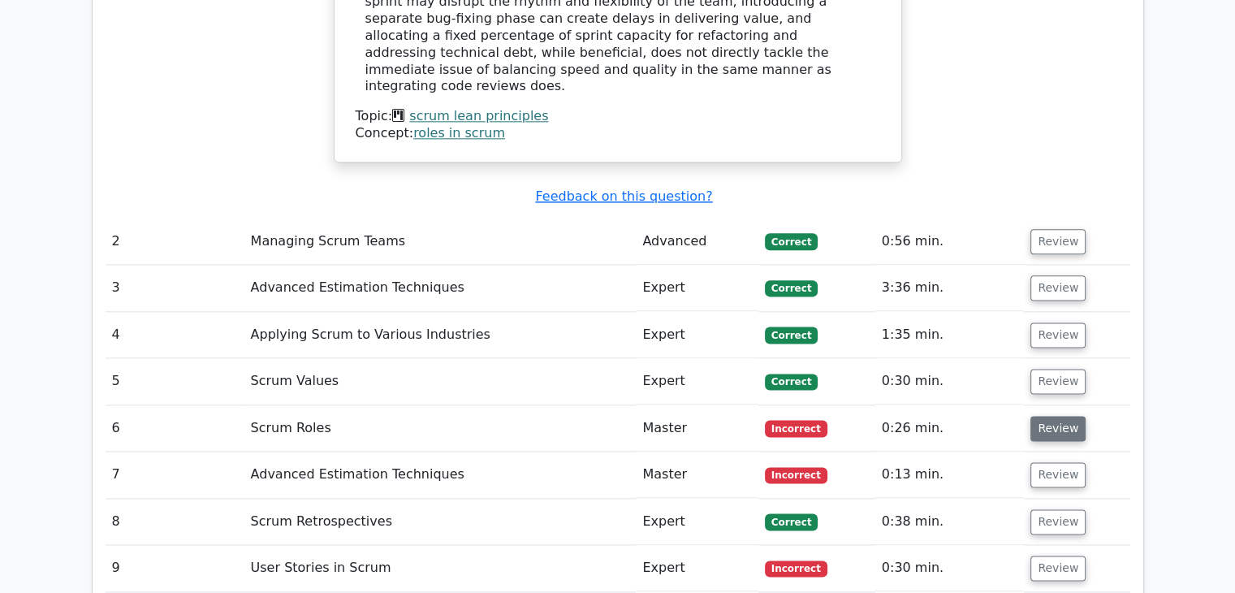
click at [1046, 416] on button "Review" at bounding box center [1057, 428] width 55 height 25
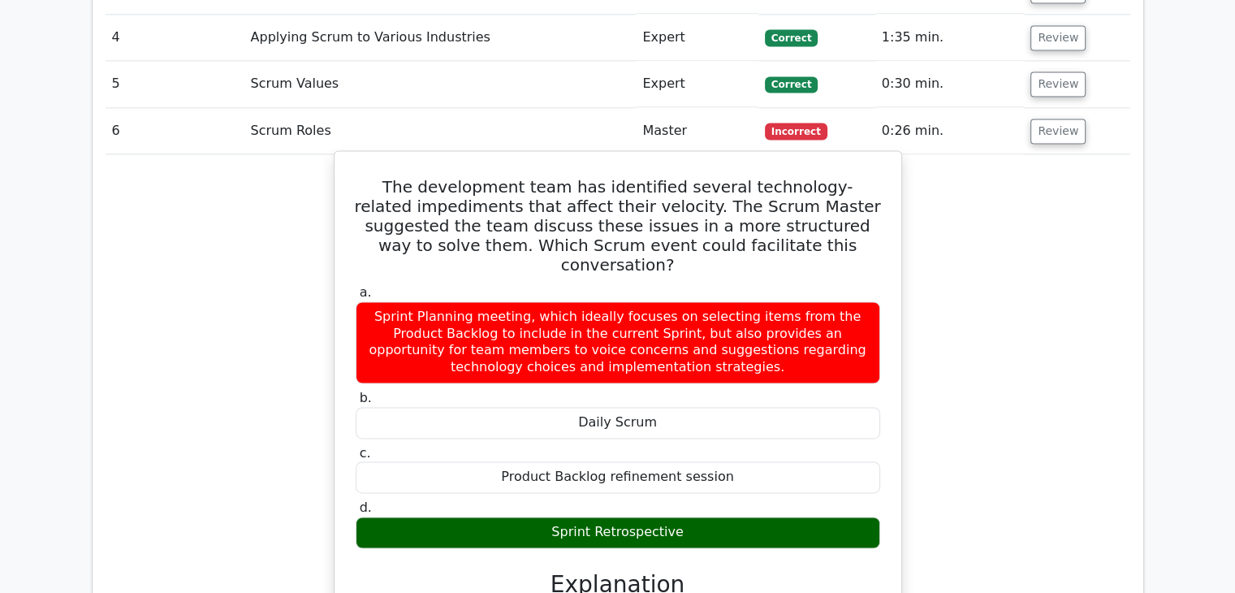
scroll to position [2316, 0]
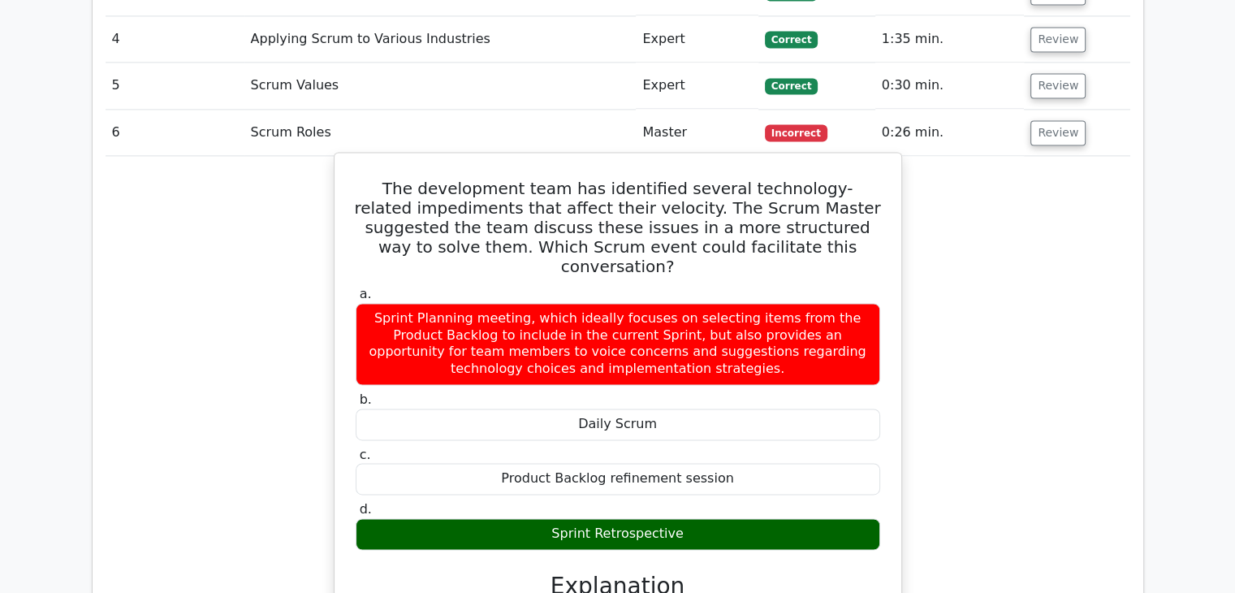
drag, startPoint x: 803, startPoint y: 423, endPoint x: 371, endPoint y: 79, distance: 552.3
click at [371, 159] on div "The development team has identified several technology-related impediments that…" at bounding box center [618, 505] width 554 height 693
copy div "The development team has identified several technology-related impediments that…"
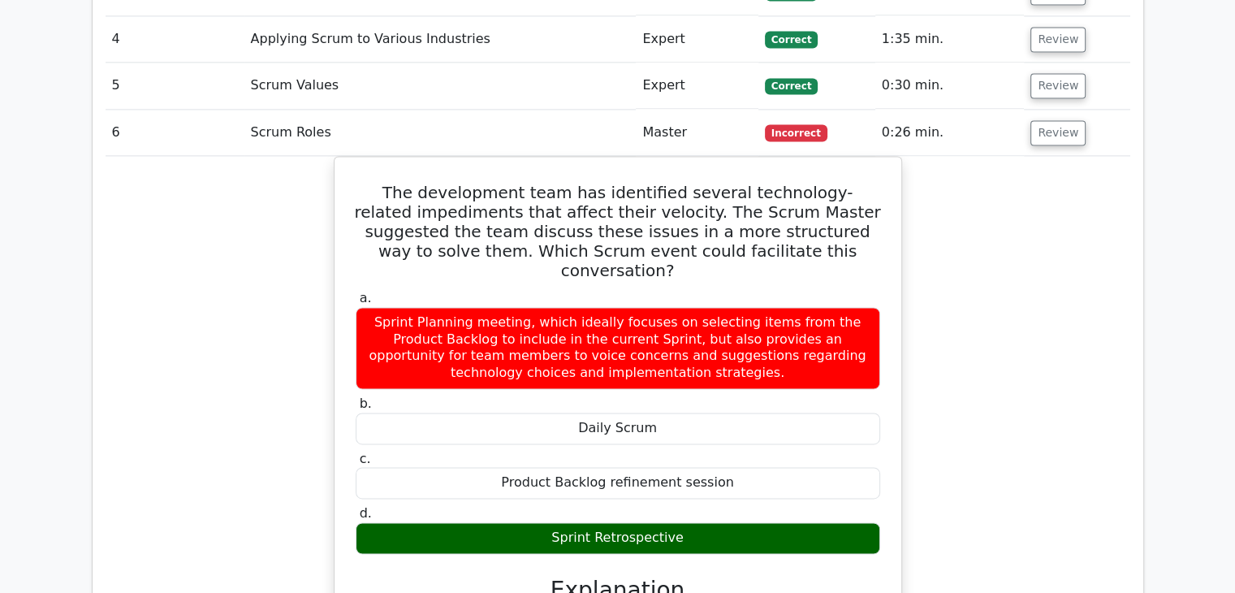
click at [223, 287] on div "The development team has identified several technology-related impediments that…" at bounding box center [618, 519] width 1025 height 727
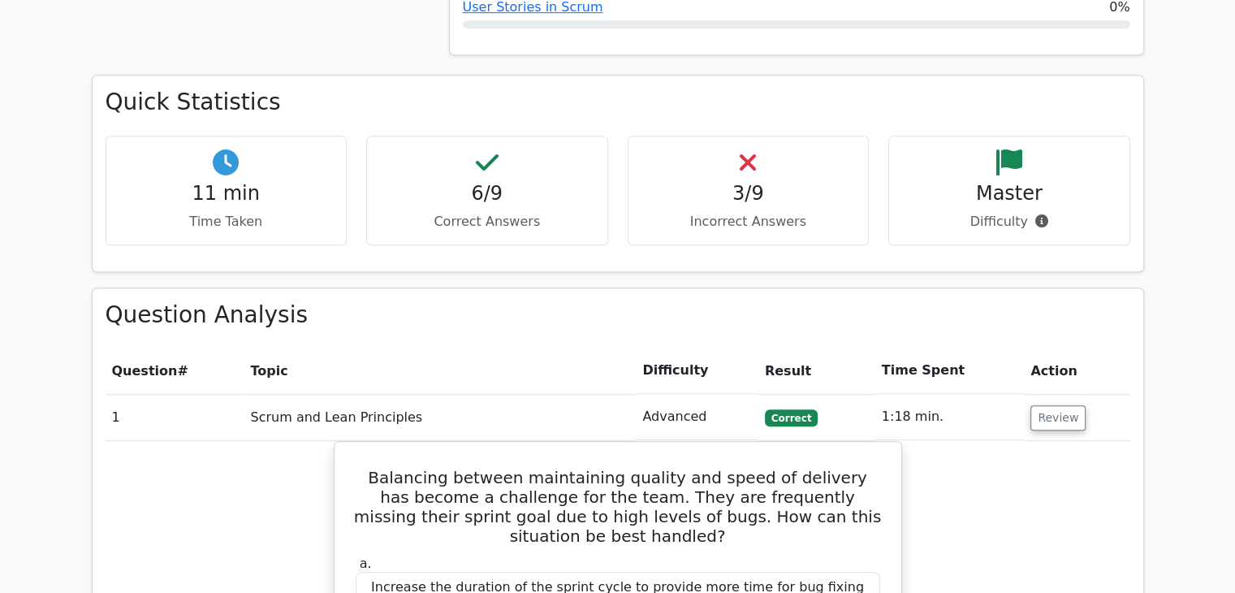
scroll to position [1072, 0]
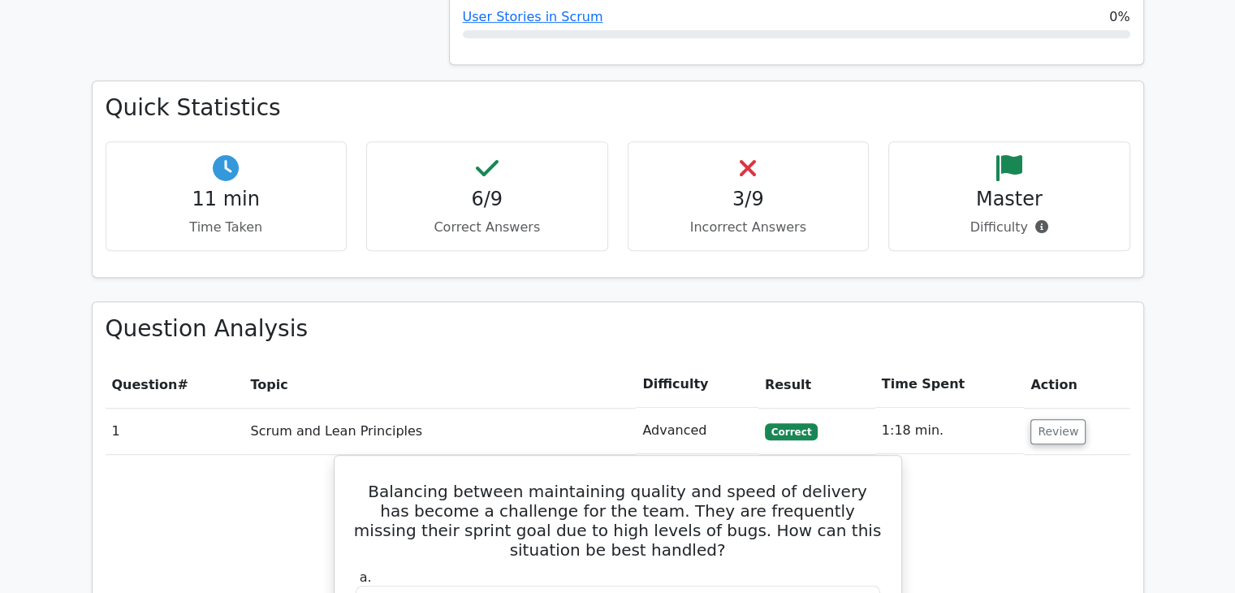
click at [741, 188] on h4 "3/9" at bounding box center [748, 200] width 214 height 24
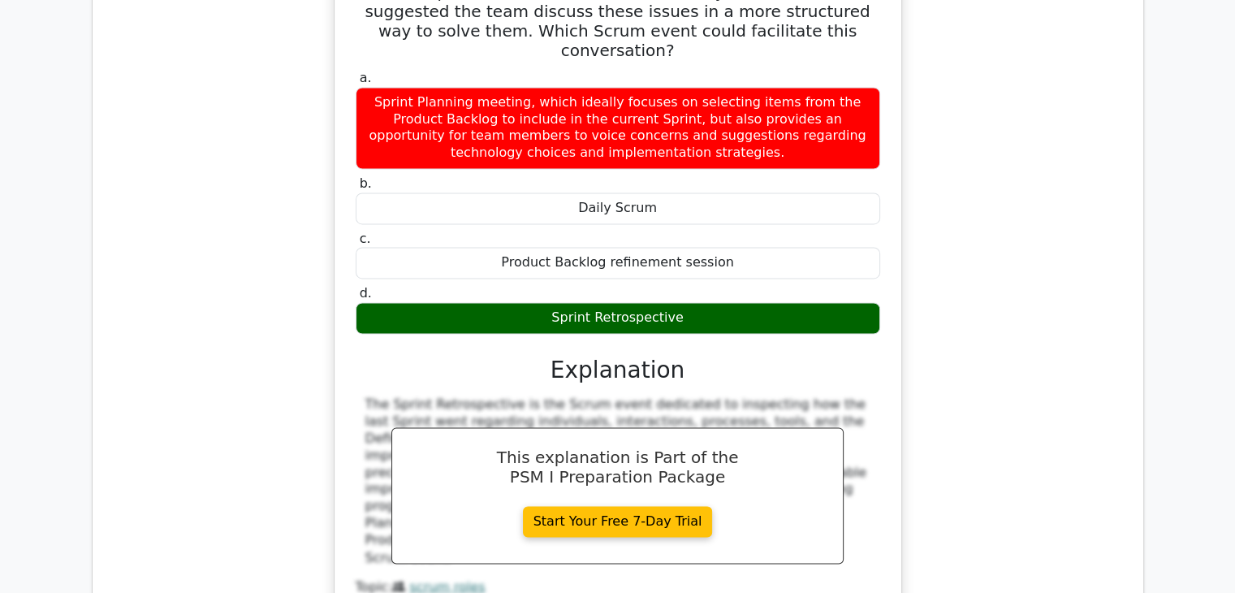
scroll to position [2840, 0]
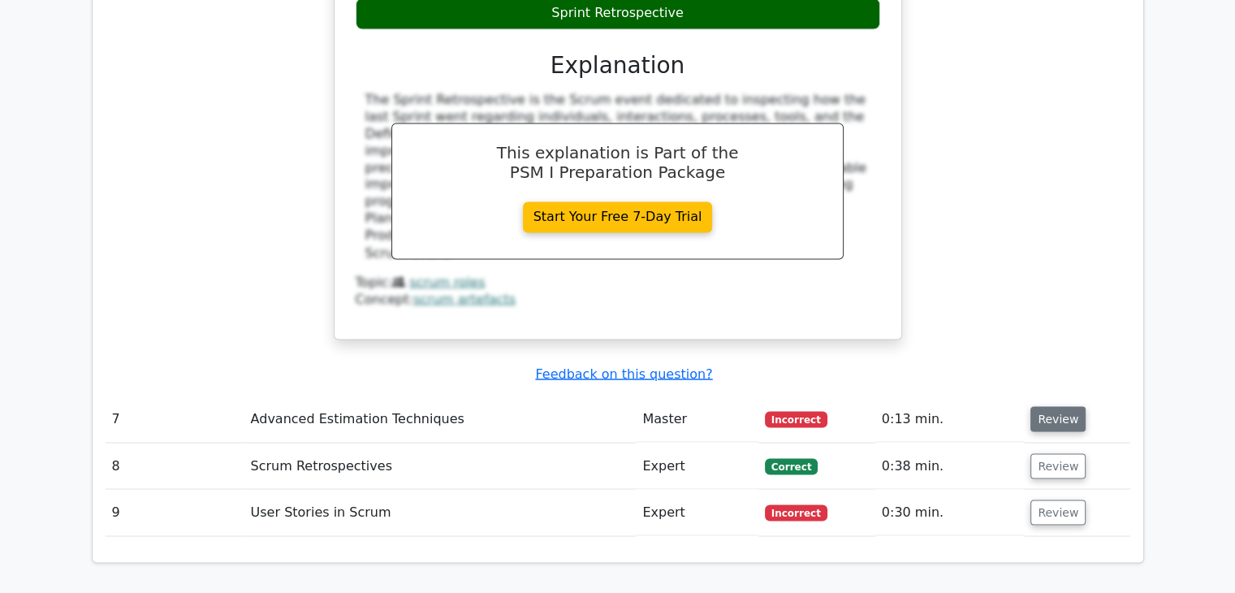
click at [1038, 406] on button "Review" at bounding box center [1057, 418] width 55 height 25
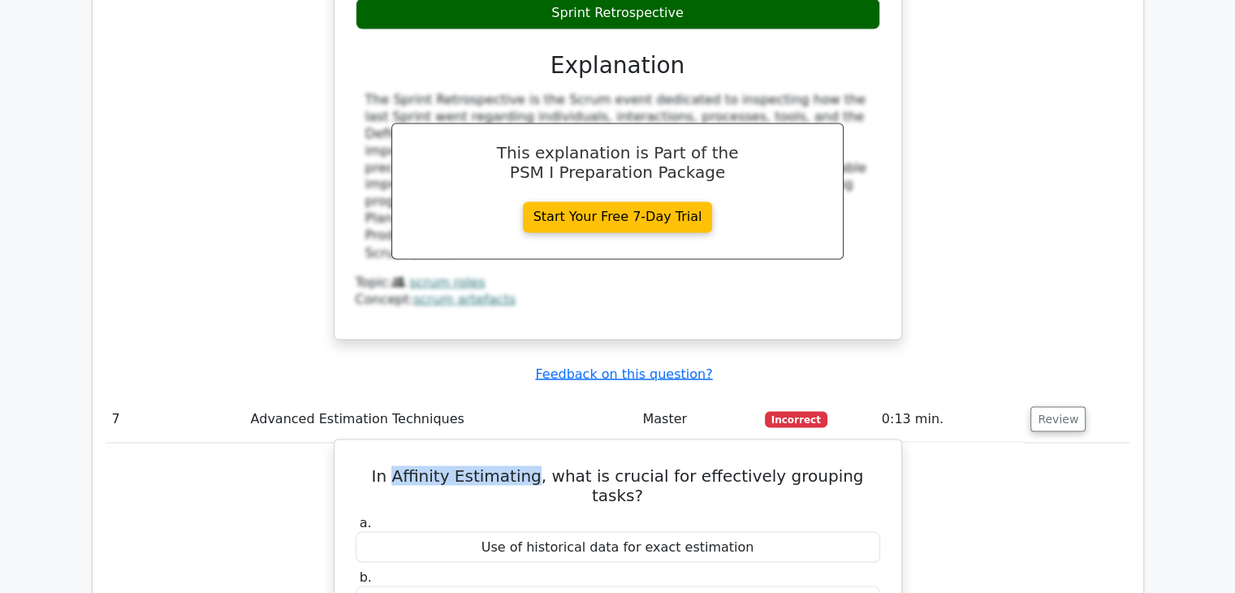
drag, startPoint x: 523, startPoint y: 360, endPoint x: 390, endPoint y: 362, distance: 133.2
click at [390, 465] on h5 "In Affinity Estimating, what is crucial for effectively grouping tasks?" at bounding box center [618, 484] width 528 height 39
copy h5 "Affinity Estimating"
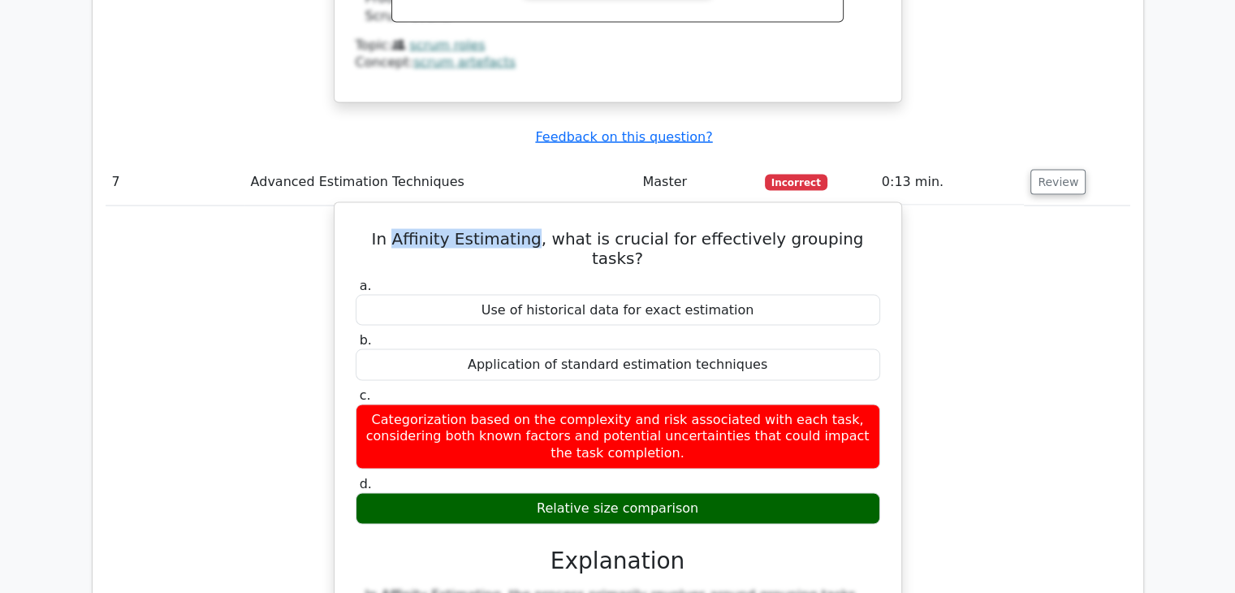
scroll to position [3024, 0]
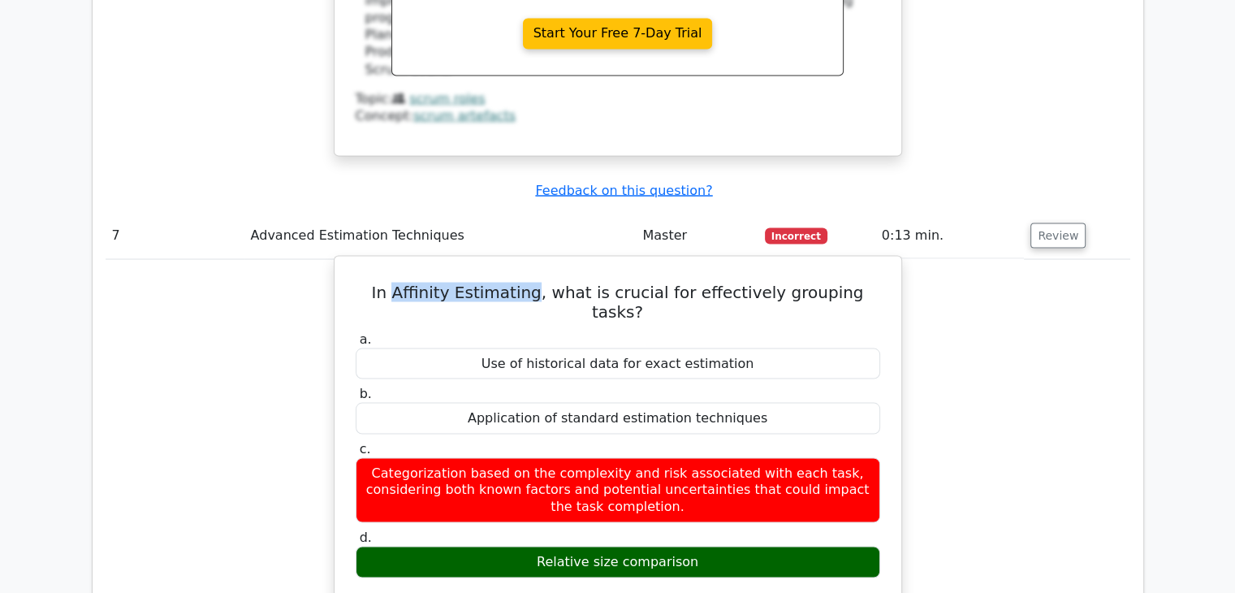
drag, startPoint x: 715, startPoint y: 421, endPoint x: 335, endPoint y: 147, distance: 468.2
click at [335, 255] on div "In Affinity Estimating, what is crucial for effectively grouping tasks? a. Use …" at bounding box center [618, 571] width 568 height 633
copy div "In Affinity Estimating, what is crucial for effectively grouping tasks? a. Use …"
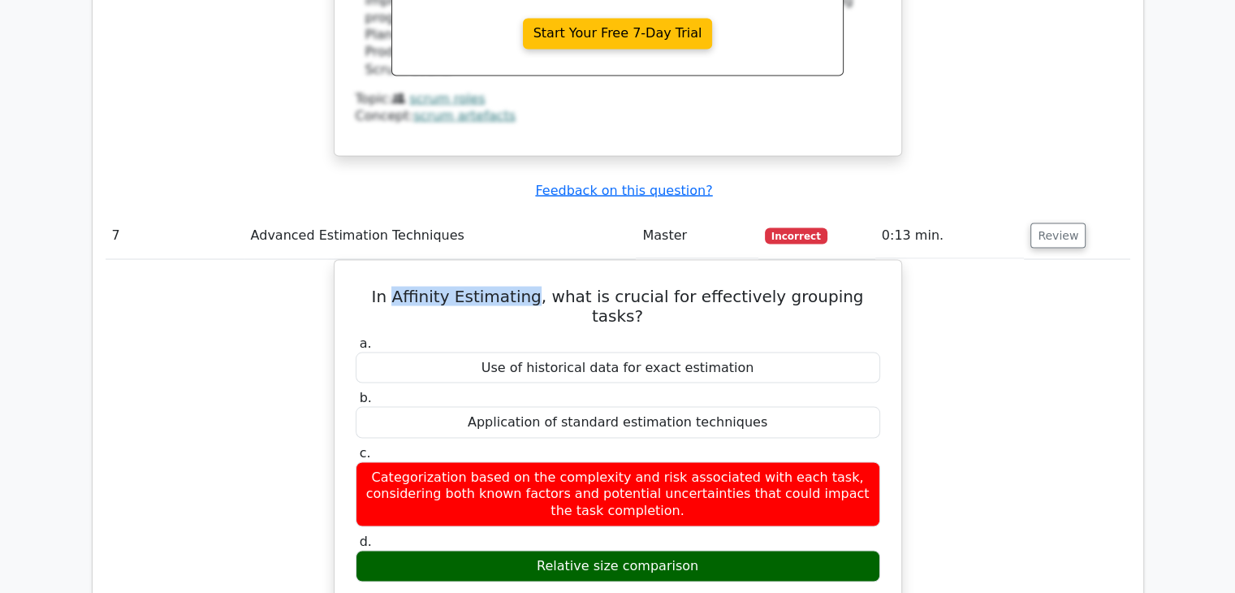
click at [187, 332] on div "In Affinity Estimating, what is crucial for effectively grouping tasks? a. Use …" at bounding box center [618, 585] width 1025 height 653
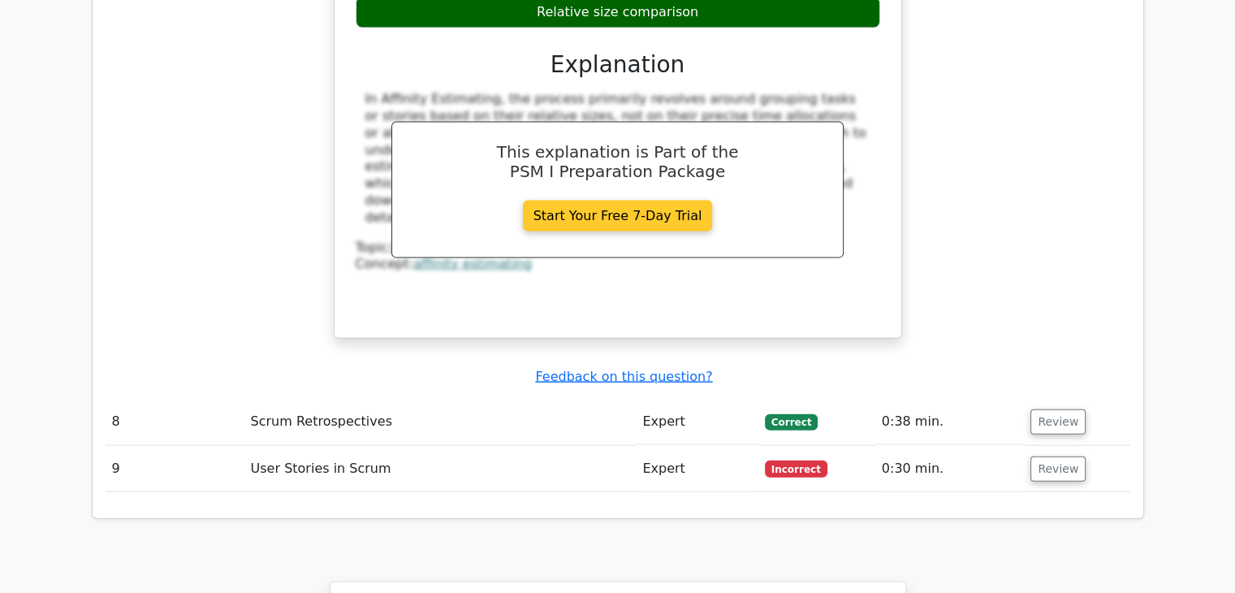
scroll to position [3572, 0]
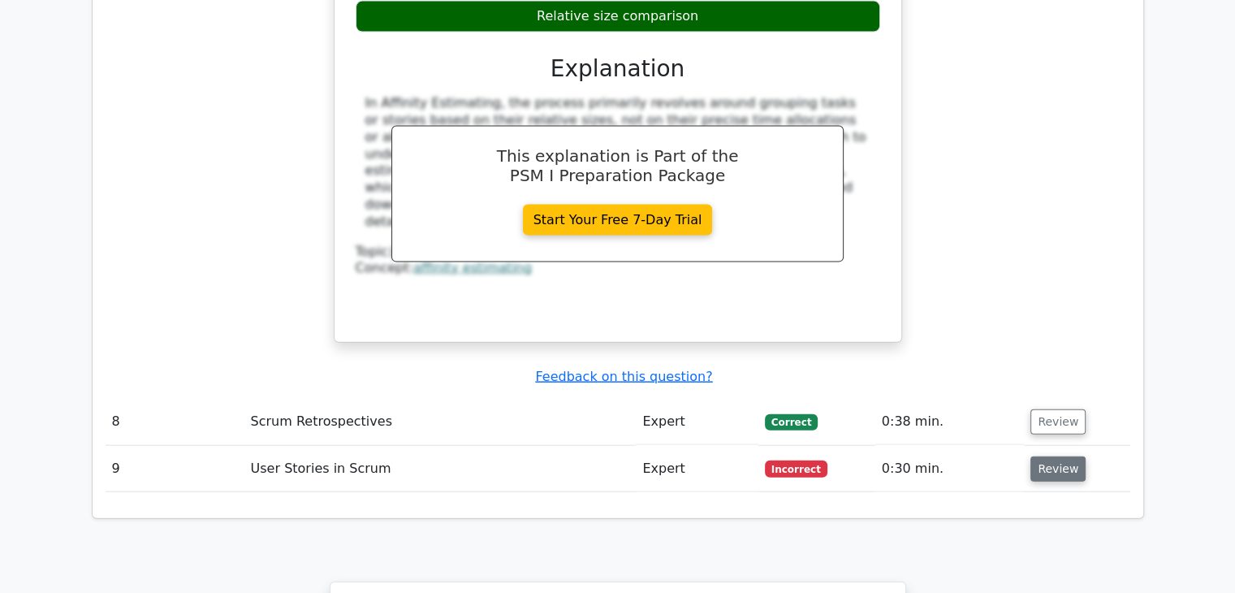
click at [1059, 456] on button "Review" at bounding box center [1057, 468] width 55 height 25
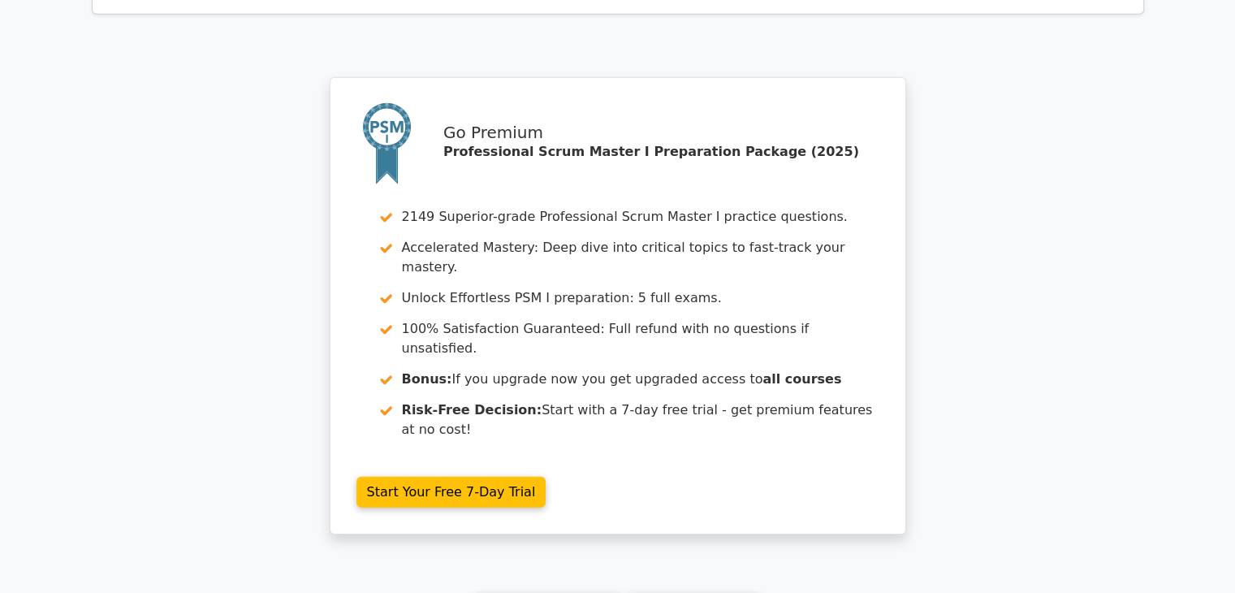
scroll to position [4928, 0]
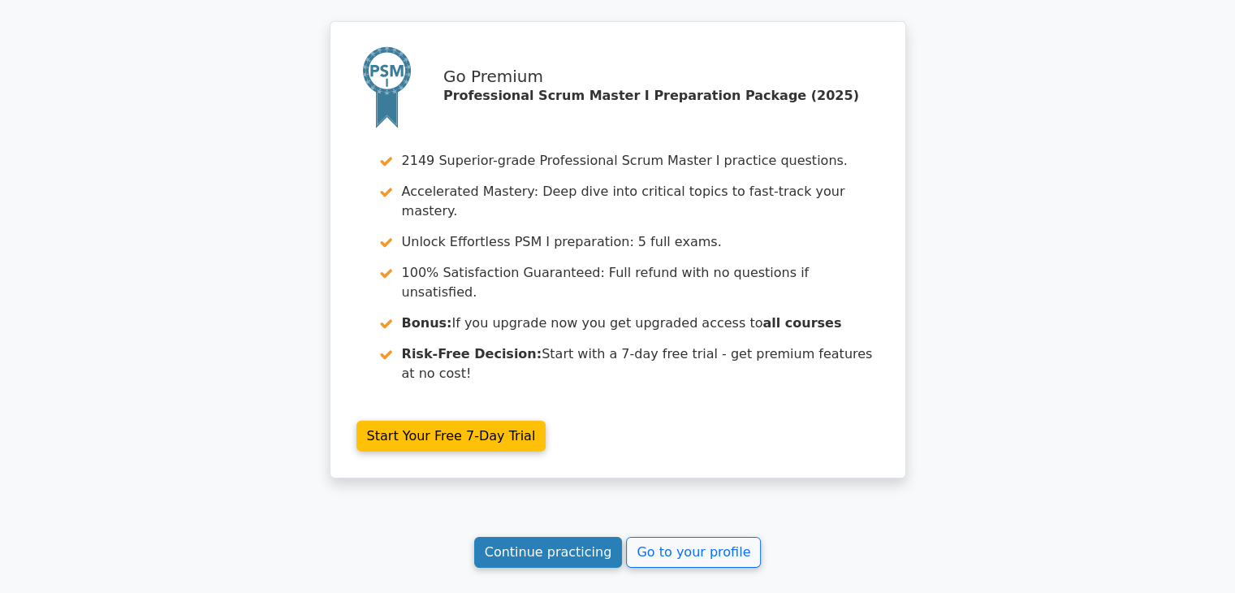
click at [542, 537] on link "Continue practicing" at bounding box center [548, 552] width 149 height 31
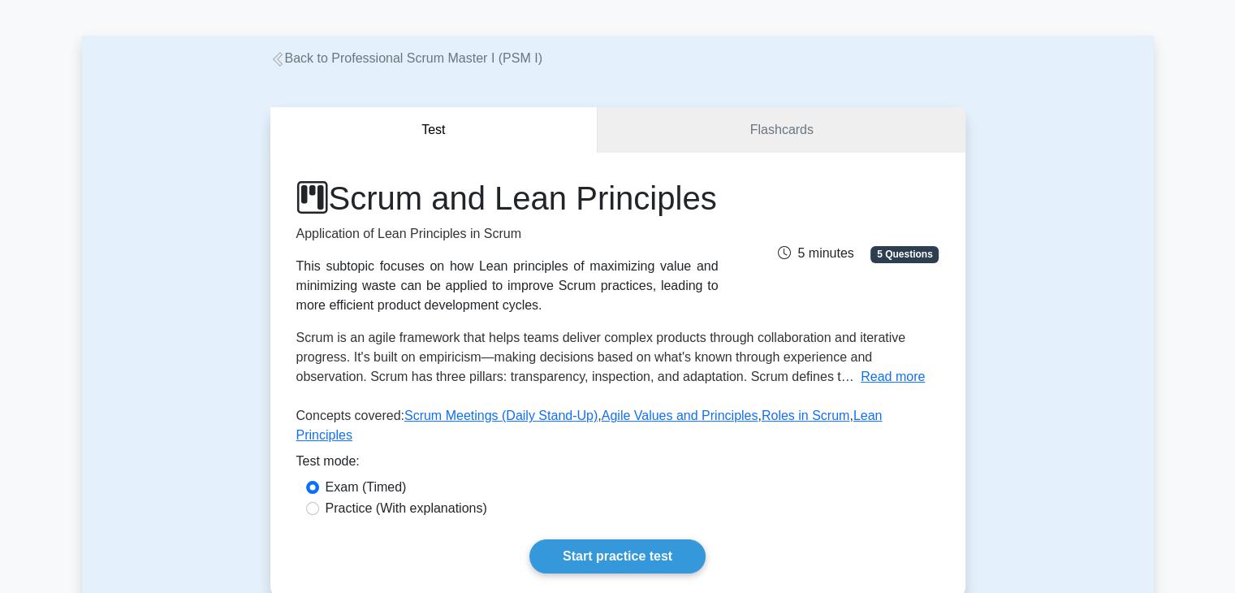
scroll to position [57, 0]
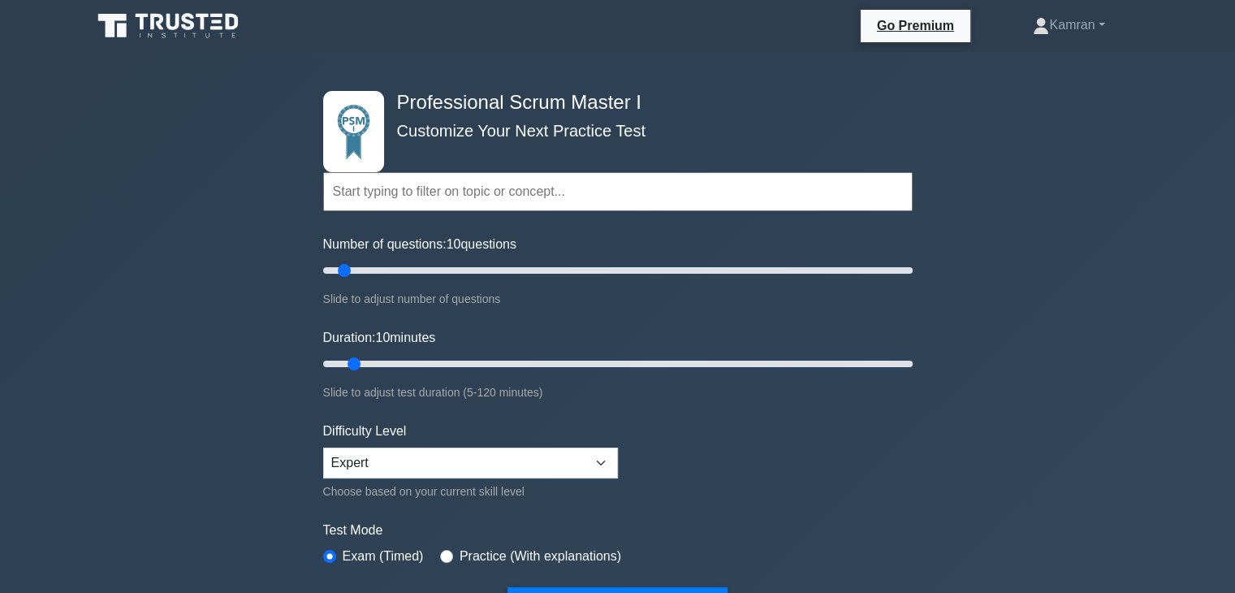
click at [364, 190] on input "text" at bounding box center [617, 191] width 589 height 39
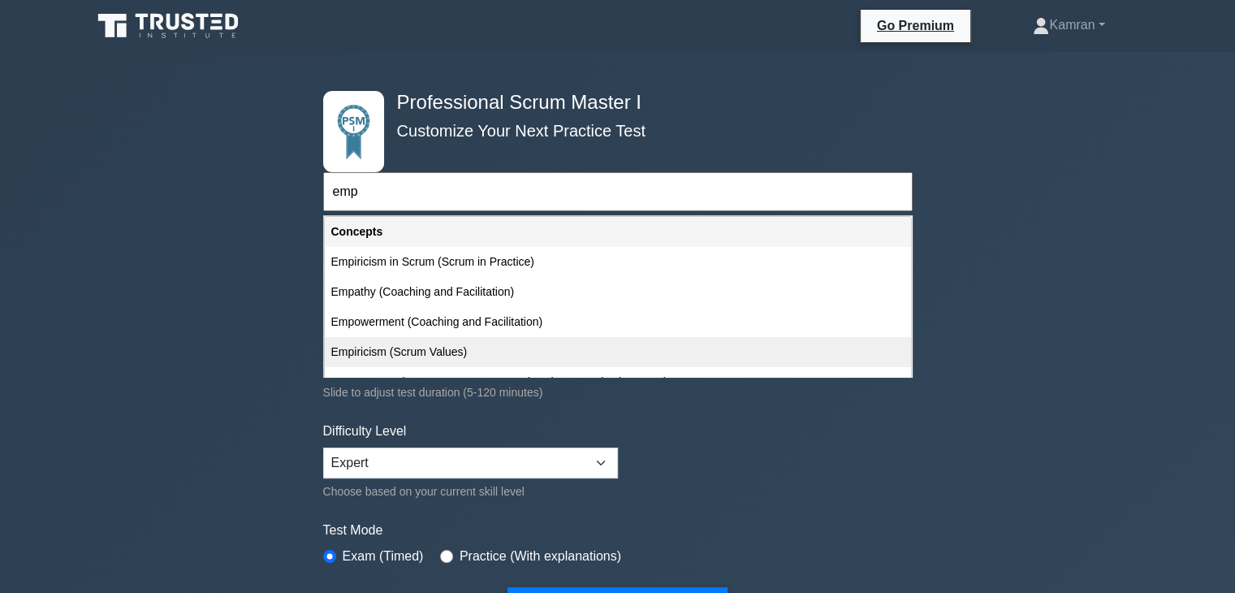
click at [380, 352] on div "Empiricism (Scrum Values)" at bounding box center [618, 352] width 586 height 30
type input "Empiricism (Scrum Values)"
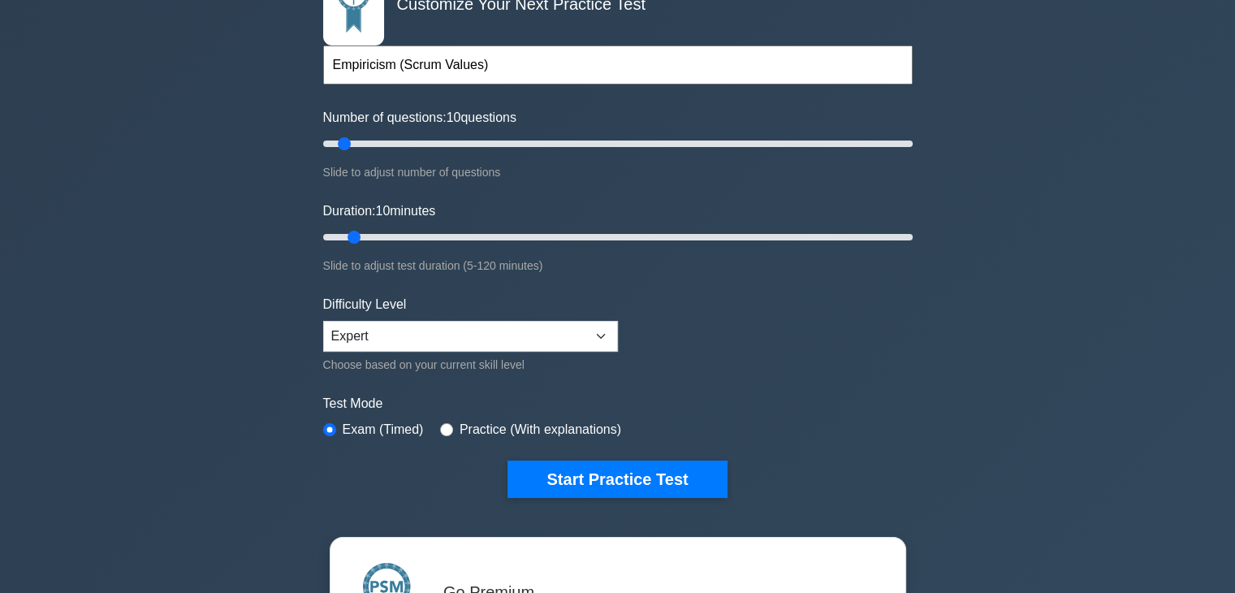
scroll to position [128, 0]
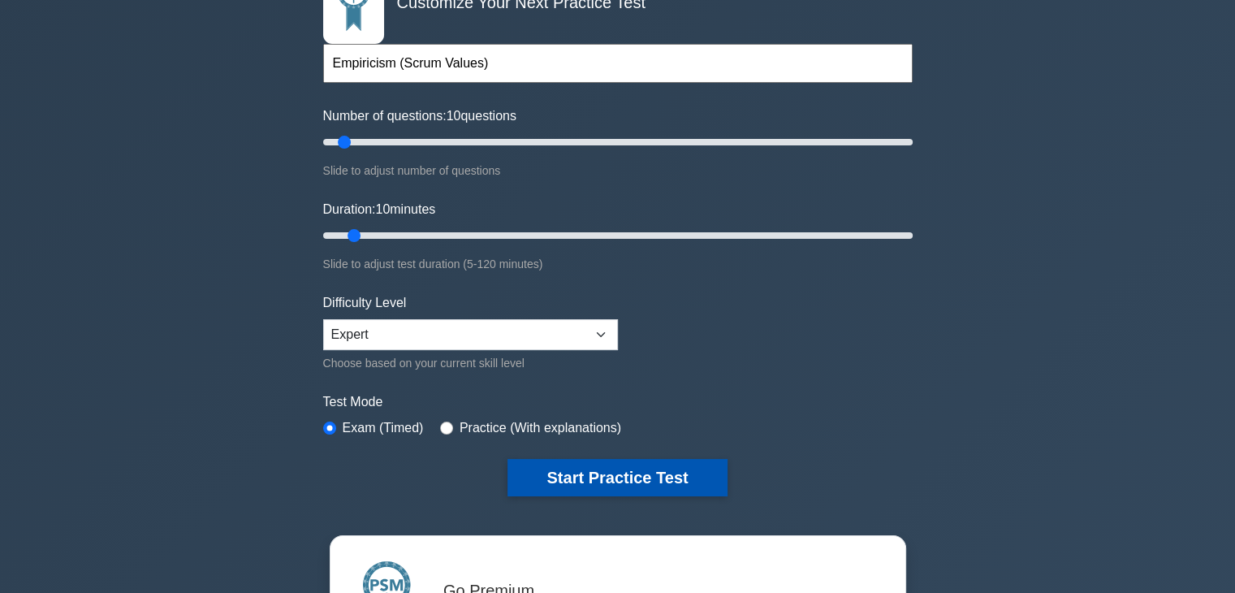
click at [607, 472] on button "Start Practice Test" at bounding box center [616, 477] width 219 height 37
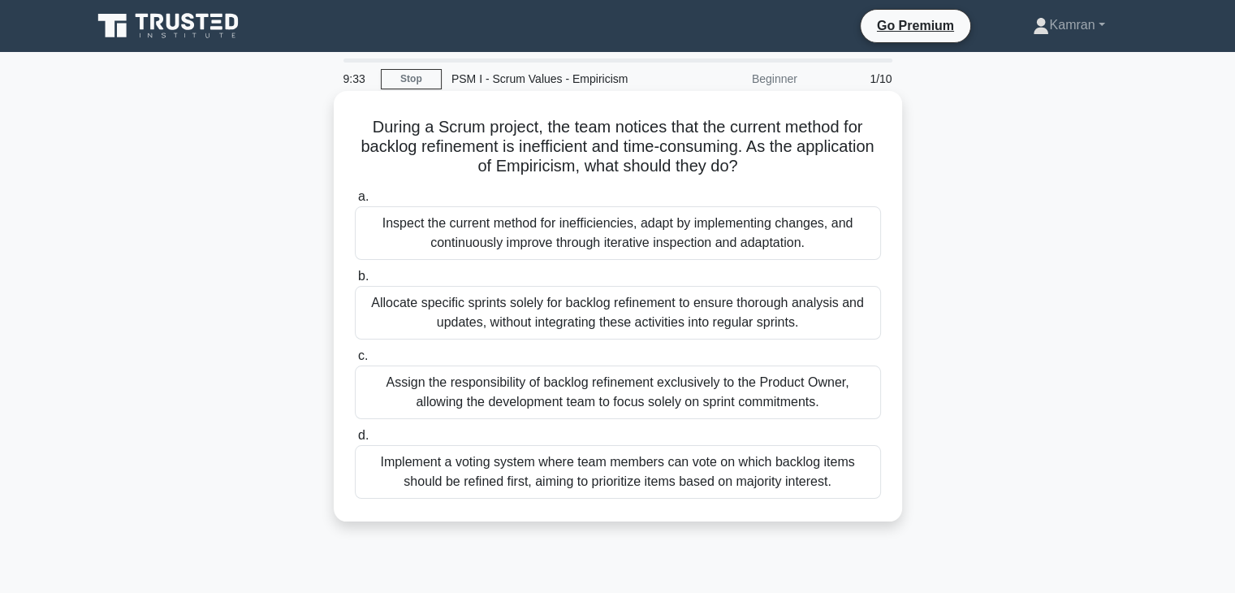
click at [741, 237] on div "Inspect the current method for inefficiencies, adapt by implementing changes, a…" at bounding box center [618, 233] width 526 height 54
click at [355, 202] on input "a. Inspect the current method for inefficiencies, adapt by implementing changes…" at bounding box center [355, 197] width 0 height 11
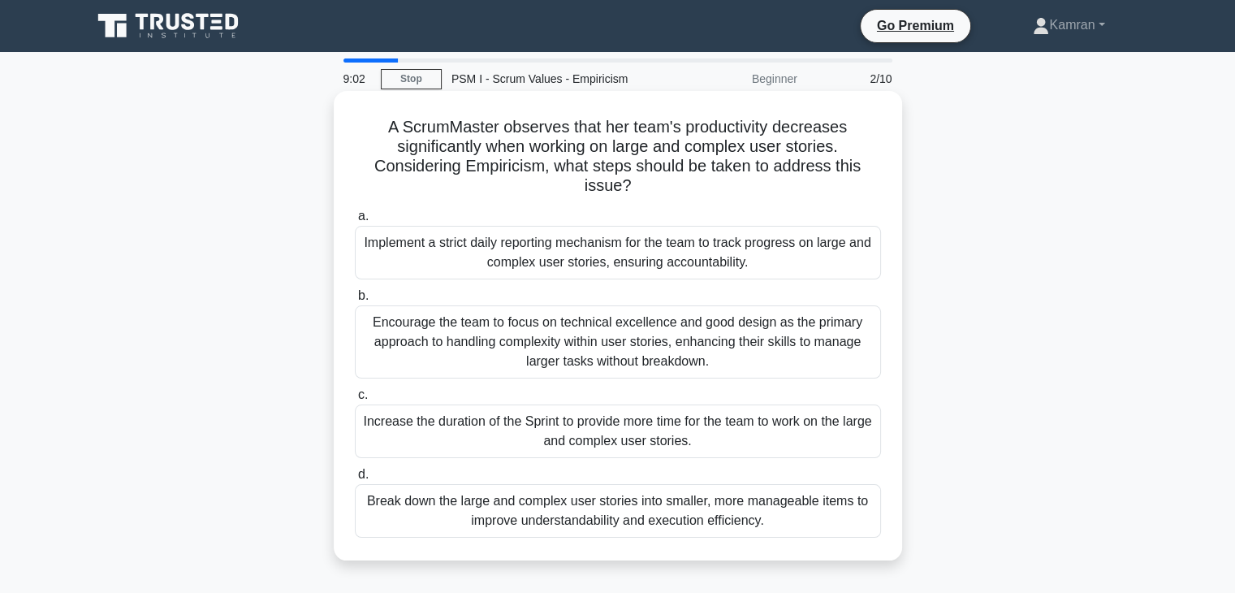
click at [682, 517] on div "Break down the large and complex user stories into smaller, more manageable ite…" at bounding box center [618, 511] width 526 height 54
click at [355, 480] on input "d. Break down the large and complex user stories into smaller, more manageable …" at bounding box center [355, 474] width 0 height 11
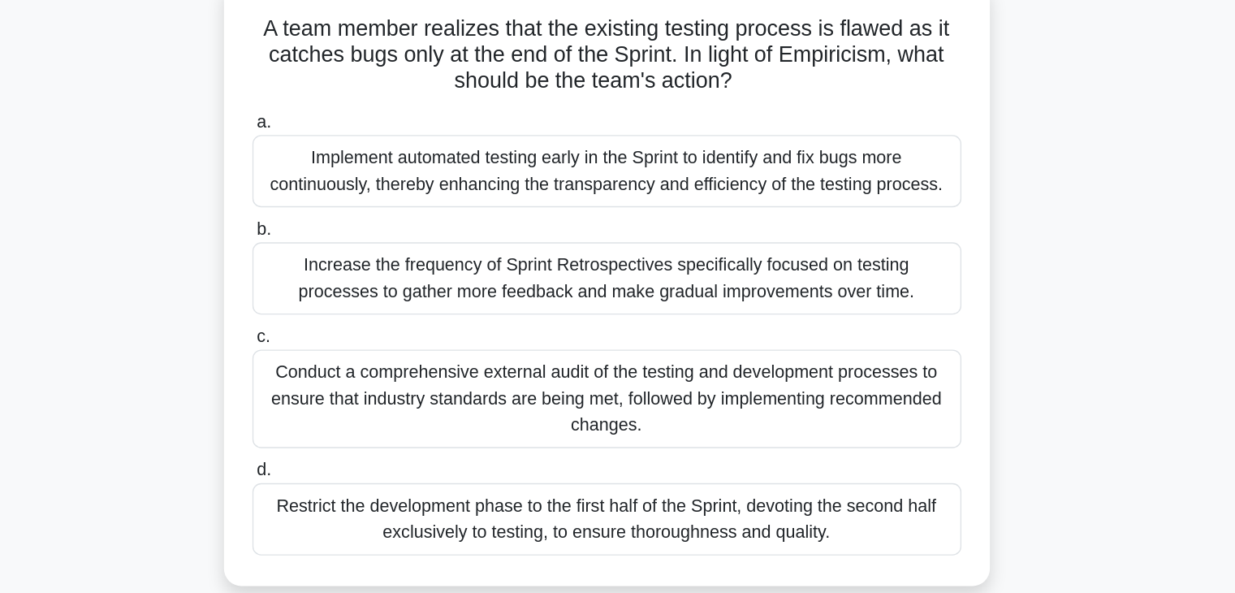
click at [624, 227] on div "Implement automated testing early in the Sprint to identify and fix bugs more c…" at bounding box center [618, 233] width 526 height 54
click at [355, 202] on input "a. Implement automated testing early in the Sprint to identify and fix bugs mor…" at bounding box center [355, 197] width 0 height 11
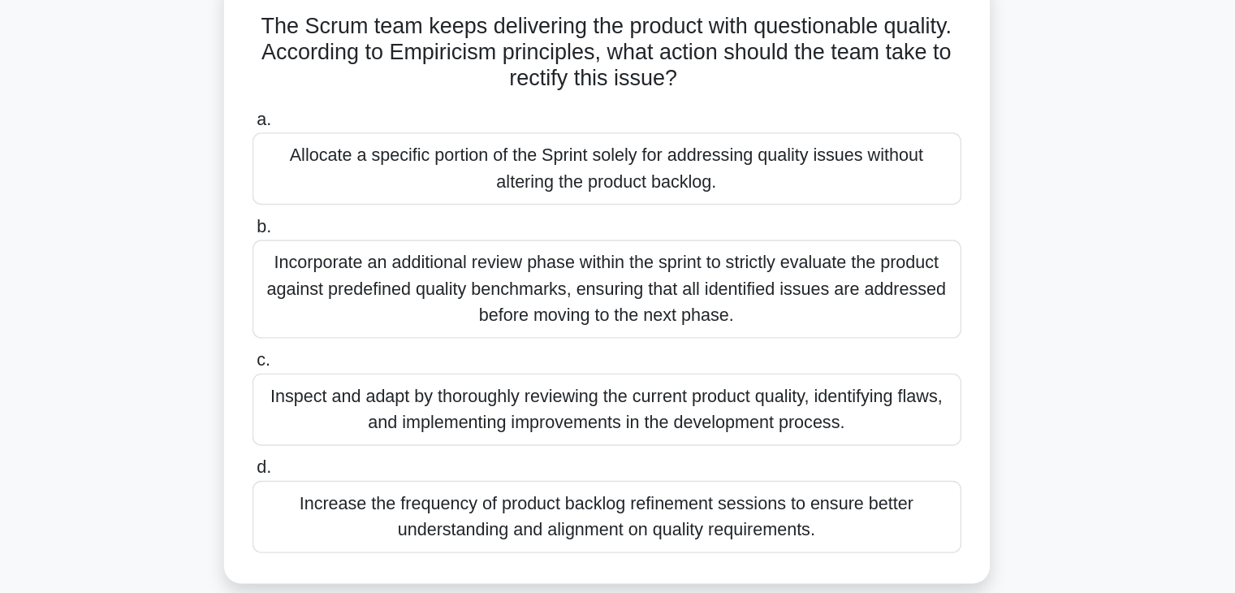
click at [762, 420] on div "Inspect and adapt by thoroughly reviewing the current product quality, identify…" at bounding box center [618, 412] width 526 height 54
click at [355, 381] on input "c. Inspect and adapt by thoroughly reviewing the current product quality, ident…" at bounding box center [355, 375] width 0 height 11
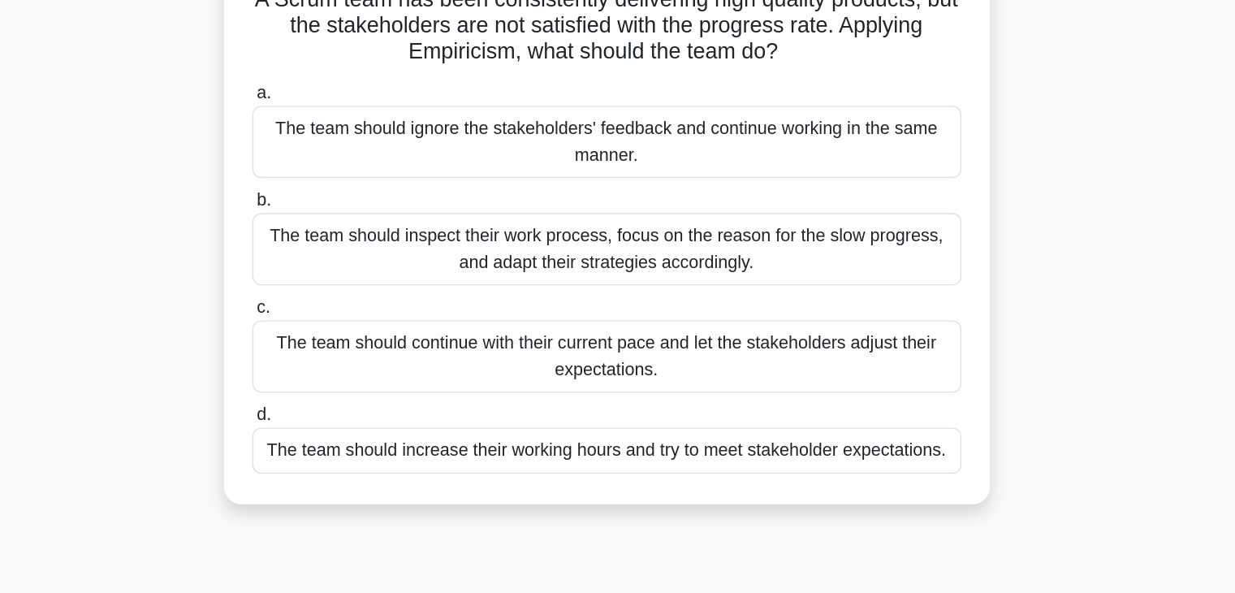
click at [692, 309] on div "The team should inspect their work process, focus on the reason for the slow pr…" at bounding box center [618, 313] width 526 height 54
click at [355, 282] on input "b. The team should inspect their work process, focus on the reason for the slow…" at bounding box center [355, 276] width 0 height 11
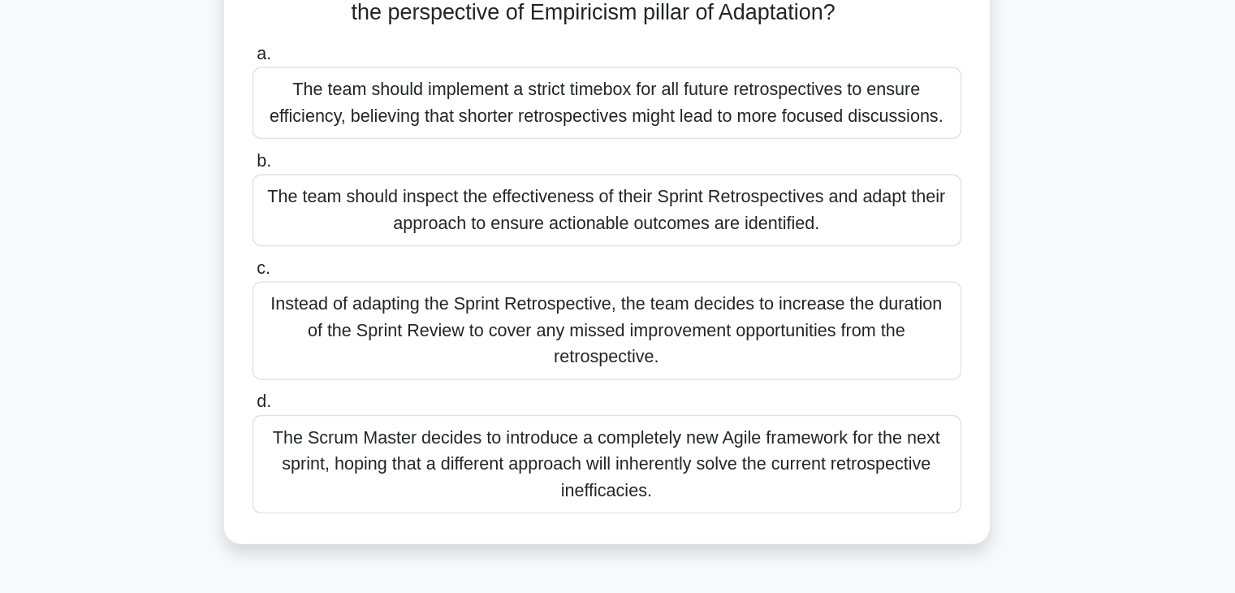
scroll to position [4, 0]
click at [566, 308] on div "The team should inspect the effectiveness of their Sprint Retrospectives and ad…" at bounding box center [618, 309] width 526 height 54
click at [355, 278] on input "b. The team should inspect the effectiveness of their Sprint Retrospectives and…" at bounding box center [355, 272] width 0 height 11
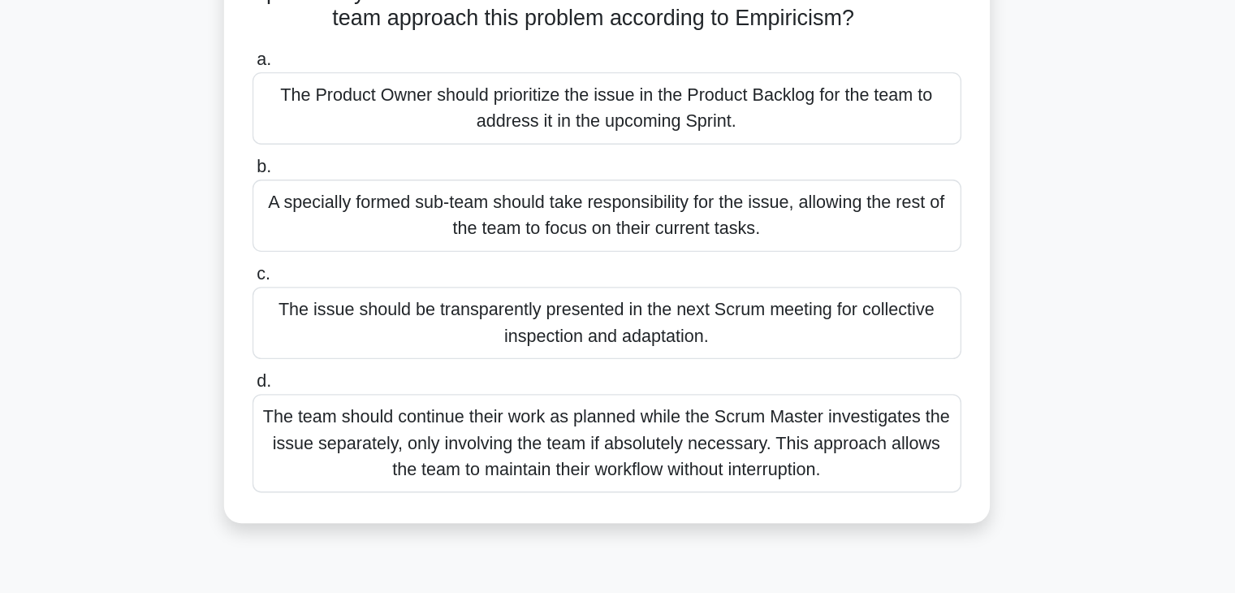
scroll to position [0, 0]
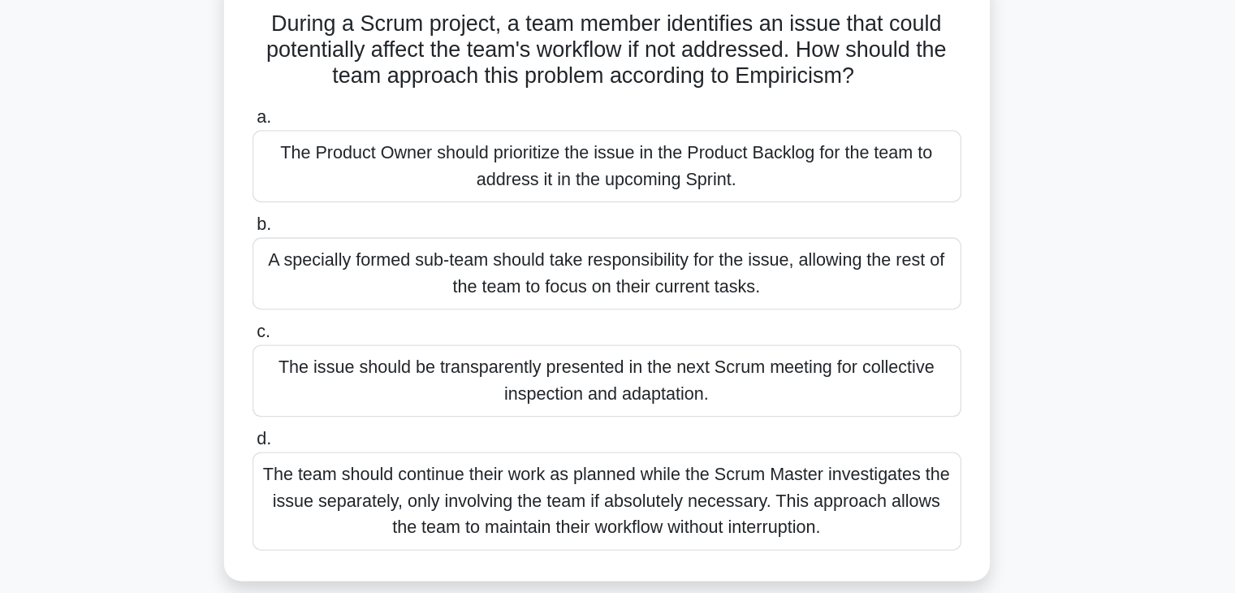
click at [621, 400] on div "The issue should be transparently presented in the next Scrum meeting for colle…" at bounding box center [618, 392] width 526 height 54
click at [355, 361] on input "c. The issue should be transparently presented in the next Scrum meeting for co…" at bounding box center [355, 356] width 0 height 11
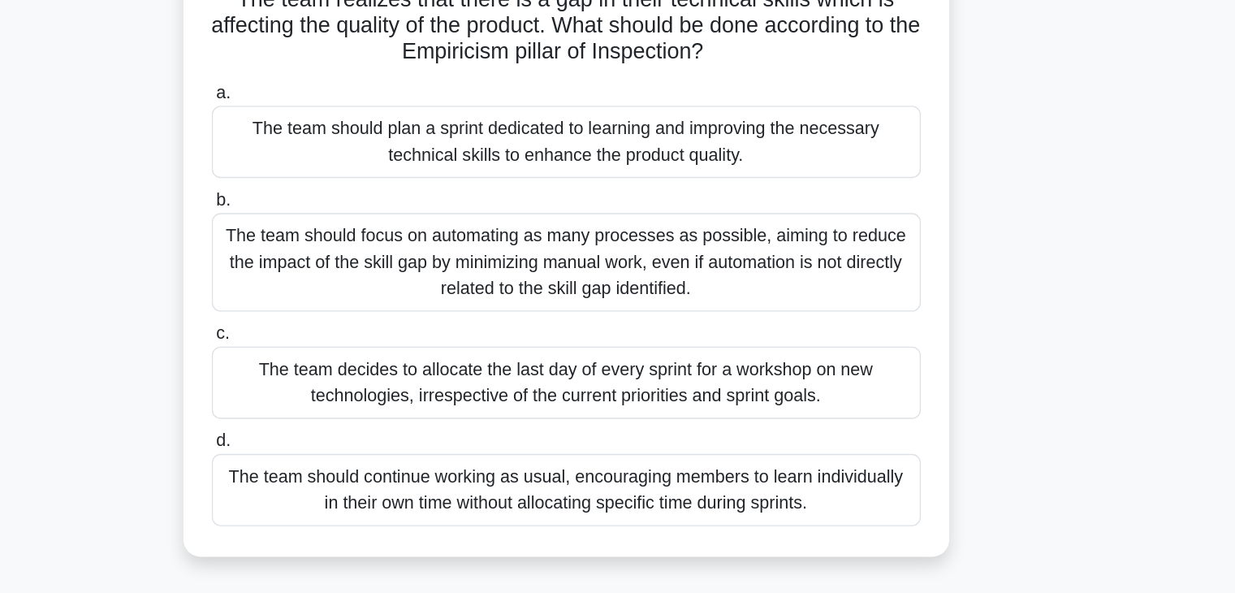
scroll to position [26, 0]
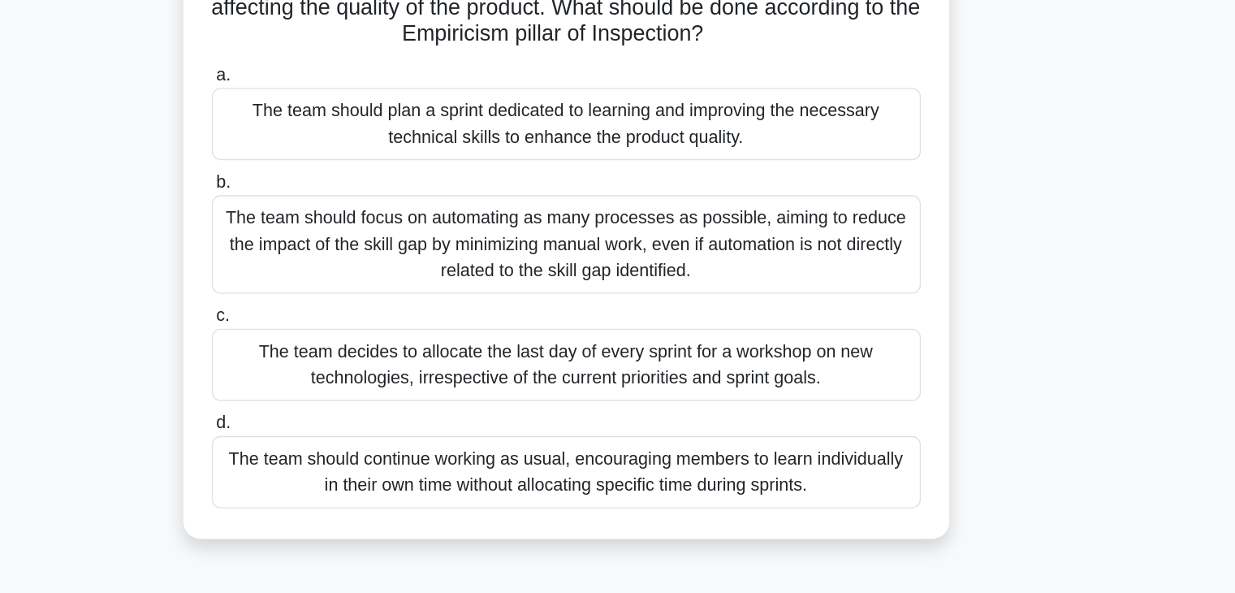
click at [653, 472] on div "The team should continue working as usual, encouraging members to learn individ…" at bounding box center [618, 465] width 526 height 54
click at [355, 434] on input "d. The team should continue working as usual, encouraging members to learn indi…" at bounding box center [355, 429] width 0 height 11
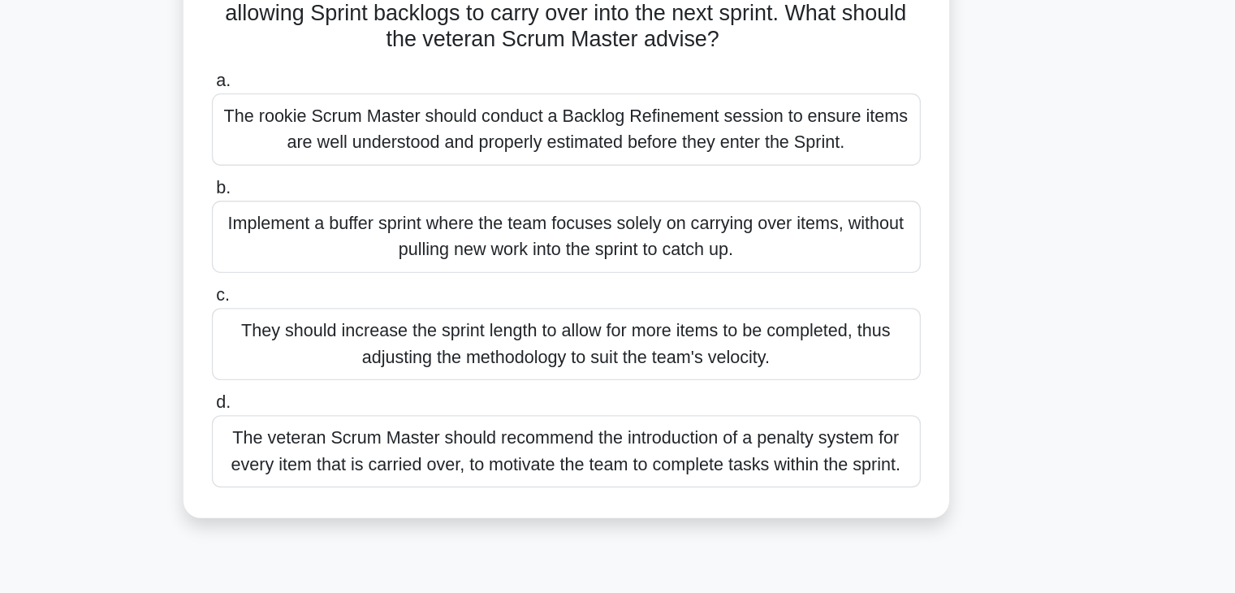
scroll to position [0, 0]
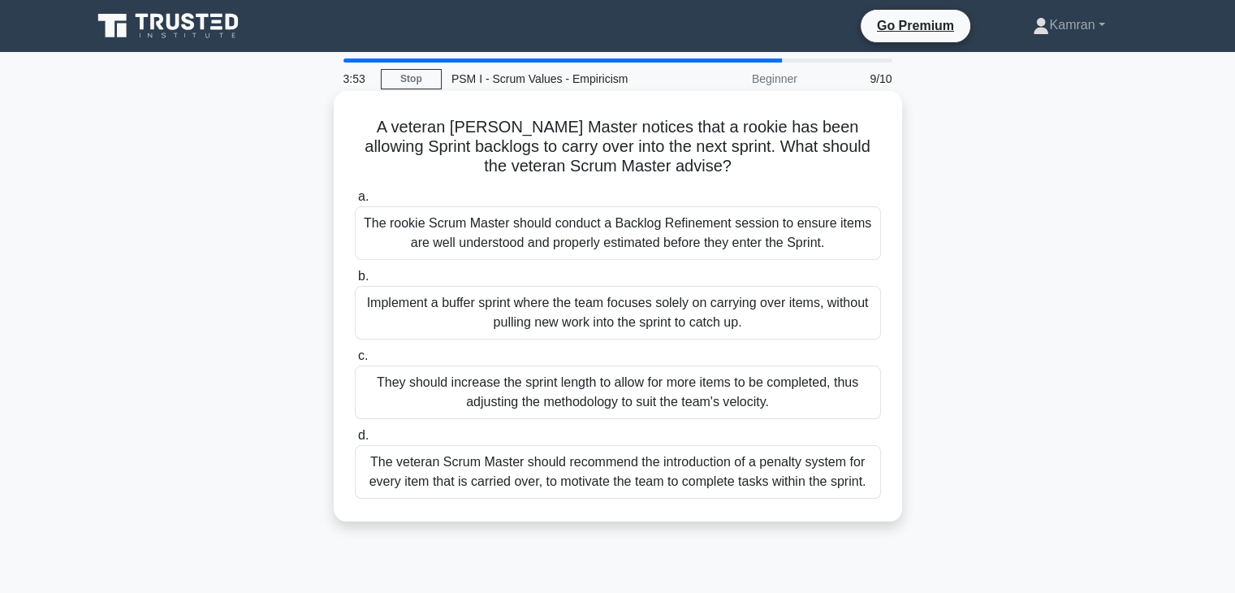
click at [598, 231] on div "The rookie Scrum Master should conduct a Backlog Refinement session to ensure i…" at bounding box center [618, 233] width 526 height 54
click at [355, 202] on input "a. The rookie Scrum Master should conduct a Backlog Refinement session to ensur…" at bounding box center [355, 197] width 0 height 11
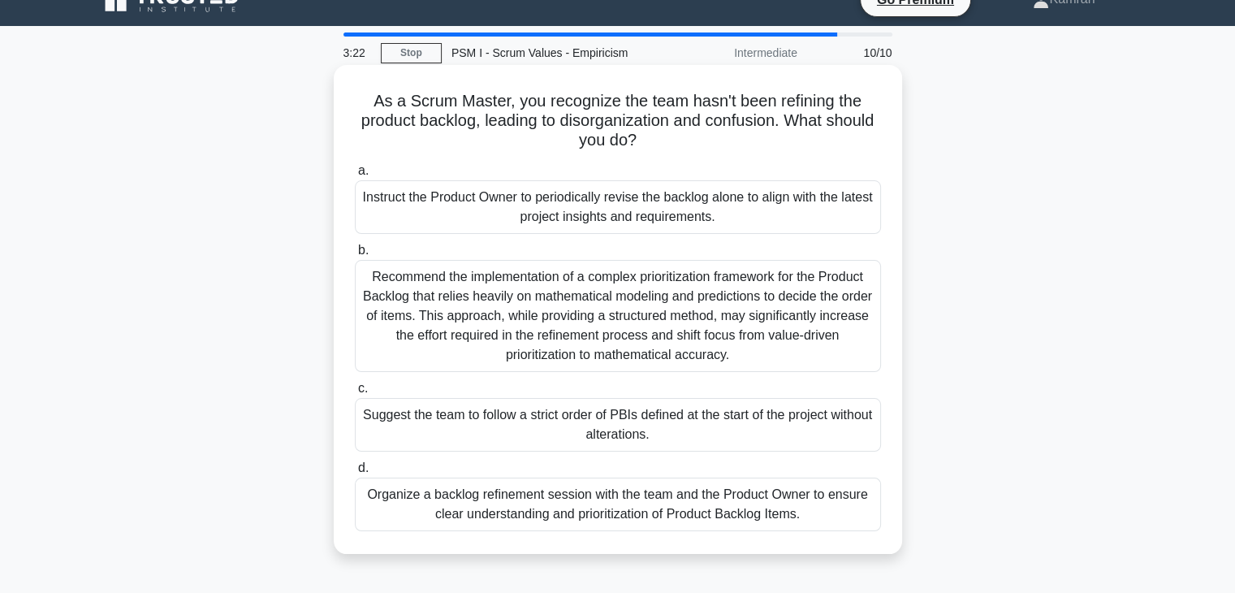
scroll to position [28, 0]
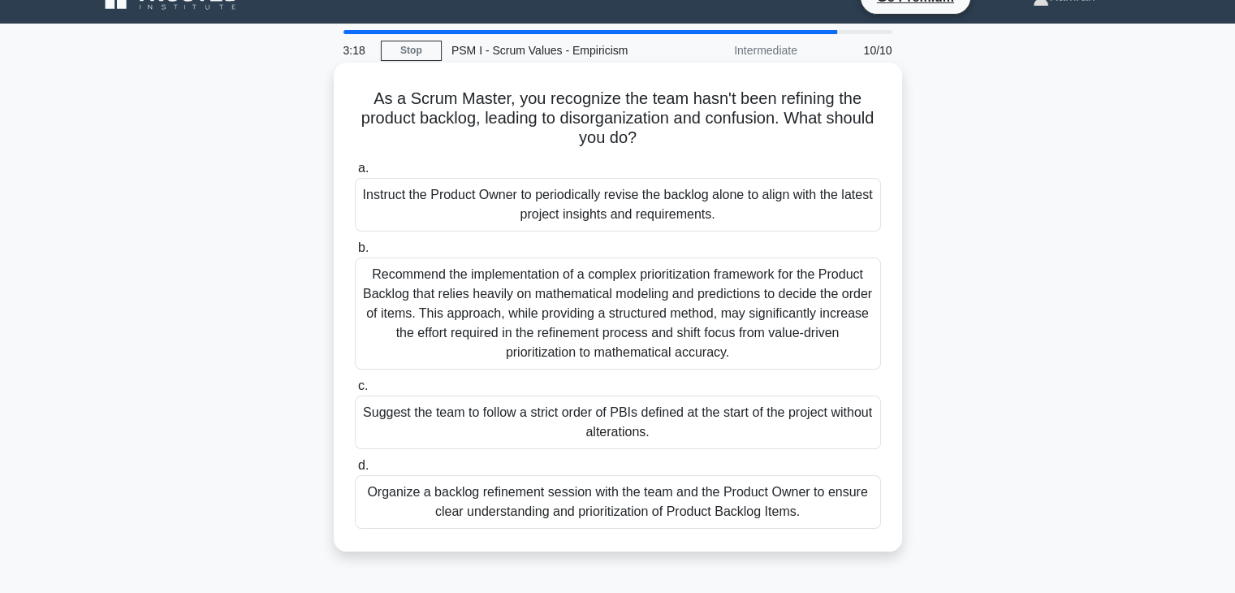
click at [646, 499] on div "Organize a backlog refinement session with the team and the Product Owner to en…" at bounding box center [618, 502] width 526 height 54
click at [355, 471] on input "d. Organize a backlog refinement session with the team and the Product Owner to…" at bounding box center [355, 465] width 0 height 11
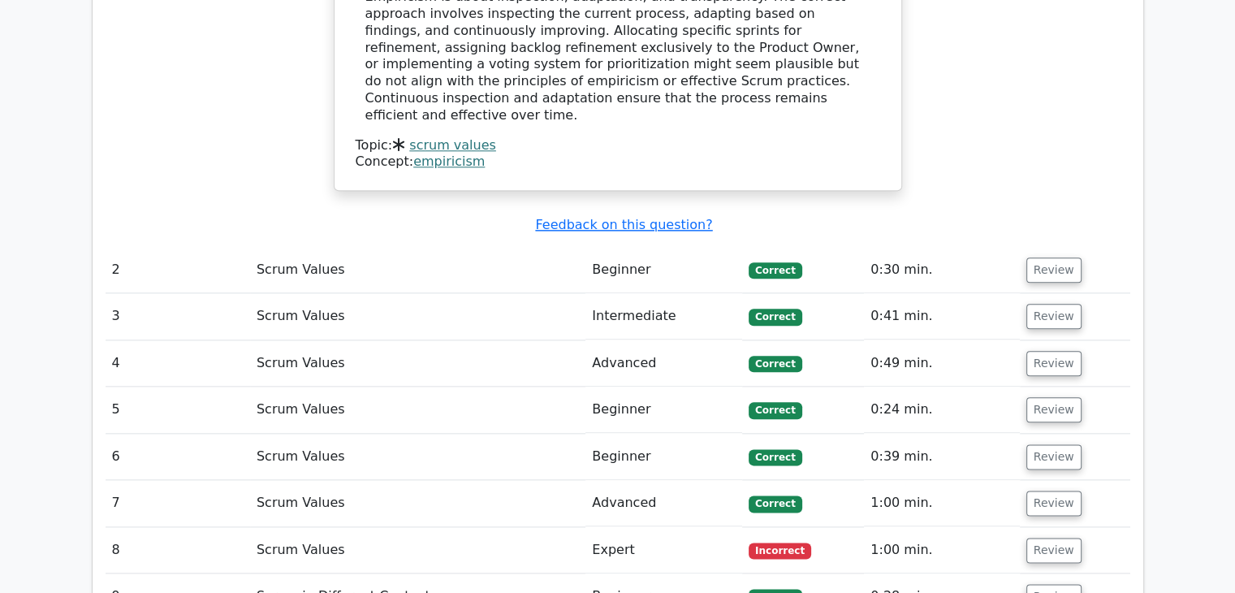
scroll to position [1877, 0]
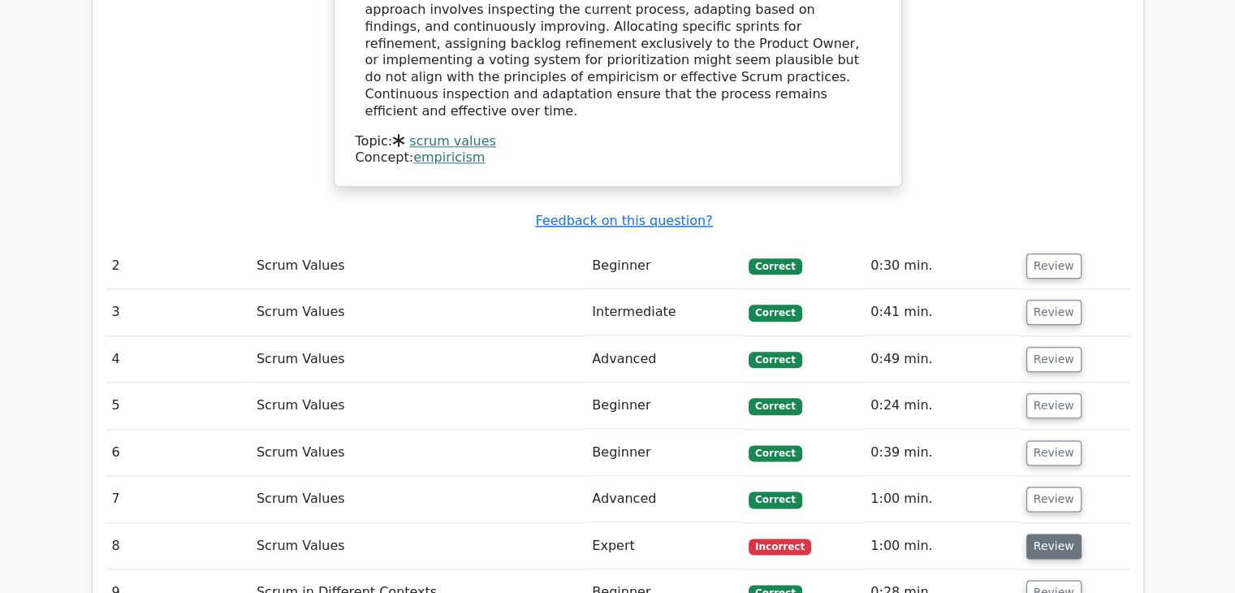
click at [1046, 533] on button "Review" at bounding box center [1053, 545] width 55 height 25
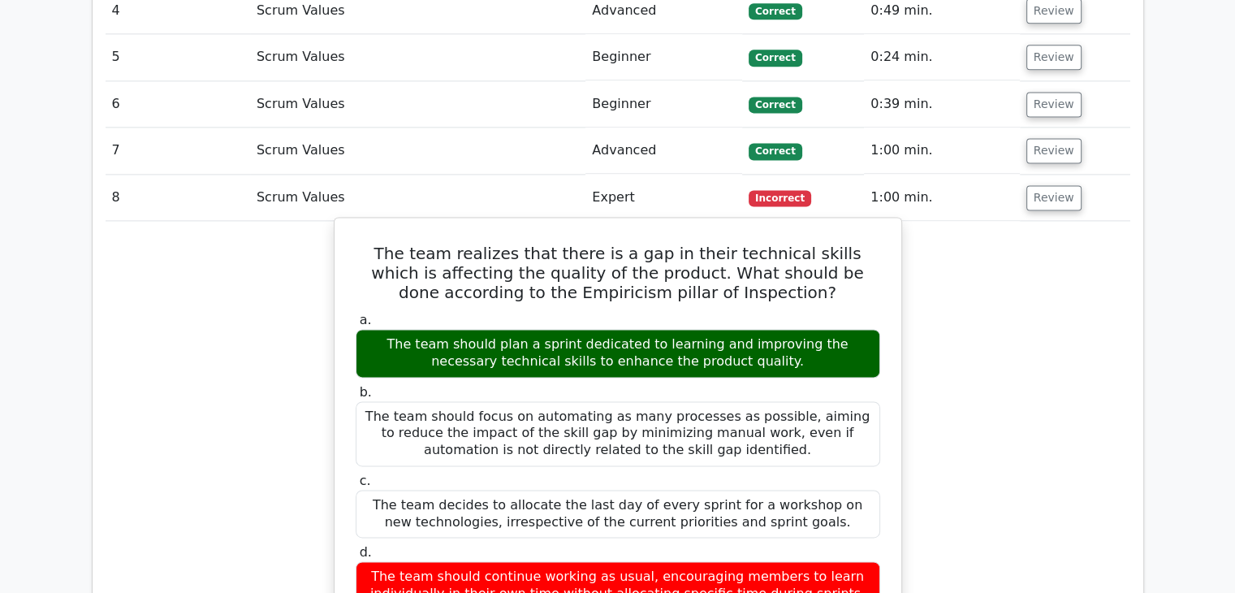
scroll to position [2182, 0]
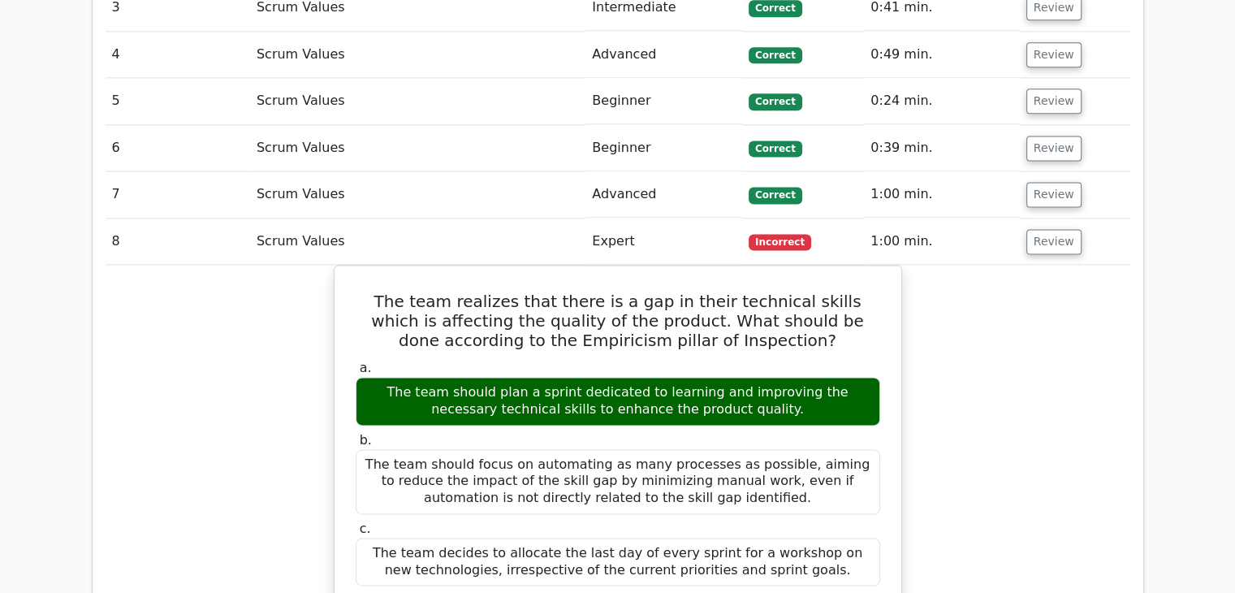
drag, startPoint x: 866, startPoint y: 494, endPoint x: 332, endPoint y: 145, distance: 638.2
click at [332, 265] on div "The team realizes that there is a gap in their technical skills which is affect…" at bounding box center [618, 603] width 1025 height 677
copy div "The team realizes that there is a gap in their technical skills which is affect…"
click at [188, 265] on div "The team realizes that there is a gap in their technical skills which is affect…" at bounding box center [618, 603] width 1025 height 677
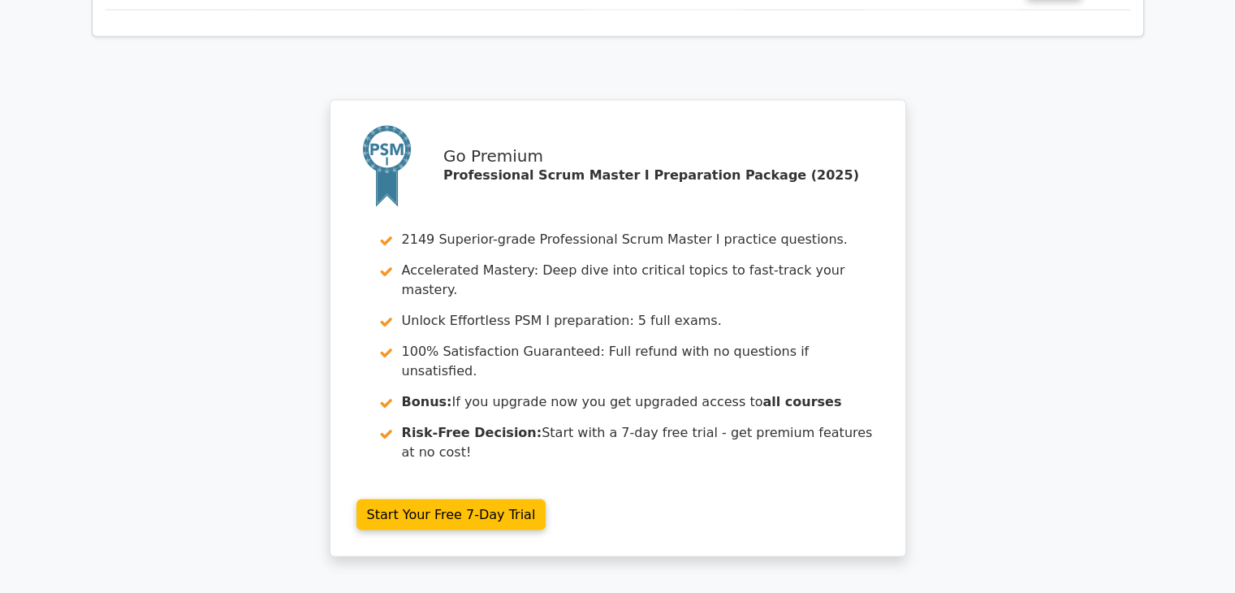
scroll to position [3310, 0]
